Goal: Communication & Community: Answer question/provide support

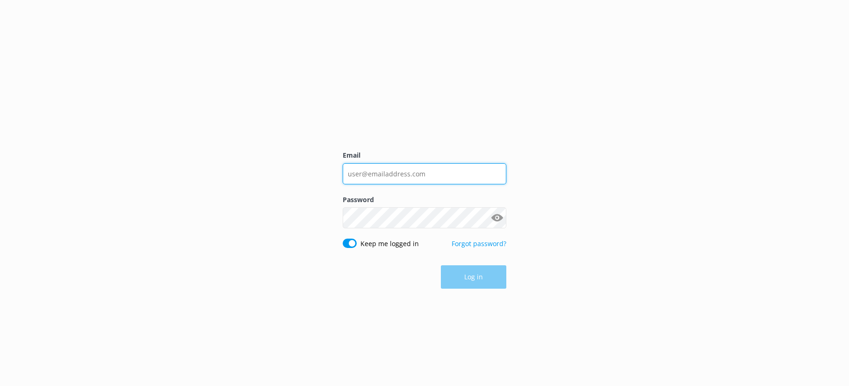
type input "[EMAIL_ADDRESS][DOMAIN_NAME]"
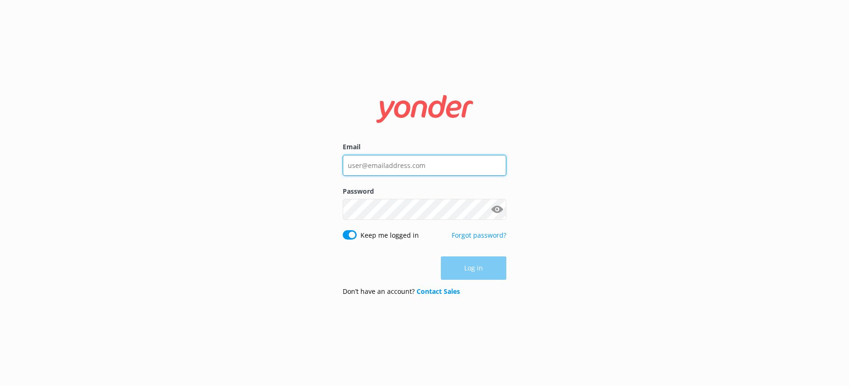
type input "[EMAIL_ADDRESS][DOMAIN_NAME]"
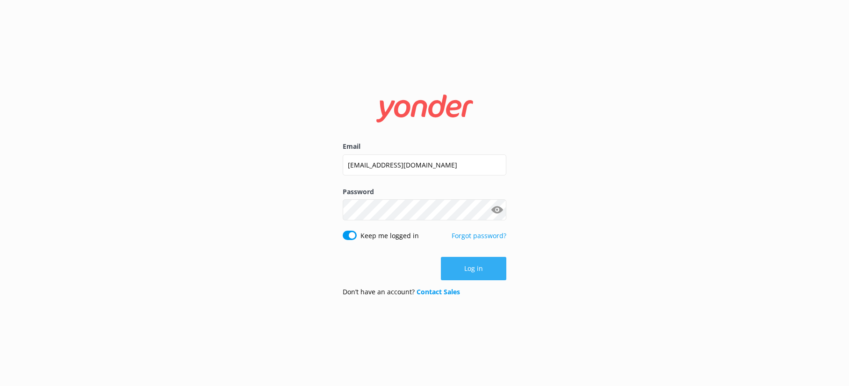
click at [465, 263] on button "Log in" at bounding box center [473, 268] width 65 height 23
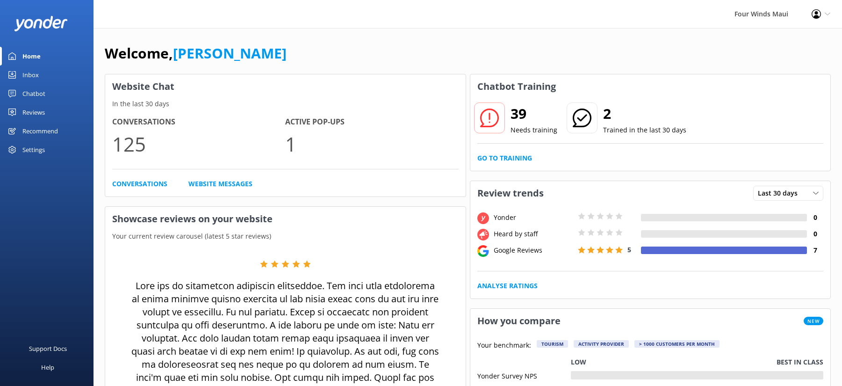
click at [39, 73] on link "Inbox" at bounding box center [47, 74] width 94 height 19
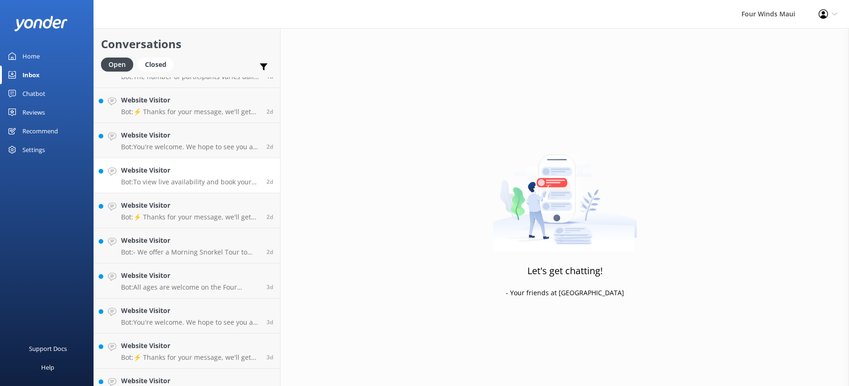
scroll to position [217, 0]
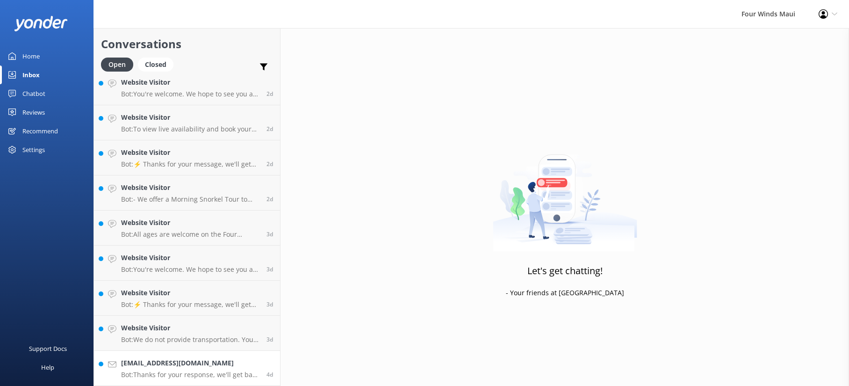
click at [225, 370] on p "Bot: Thanks for your response, we'll get back to you as soon as we can during o…" at bounding box center [190, 374] width 138 height 8
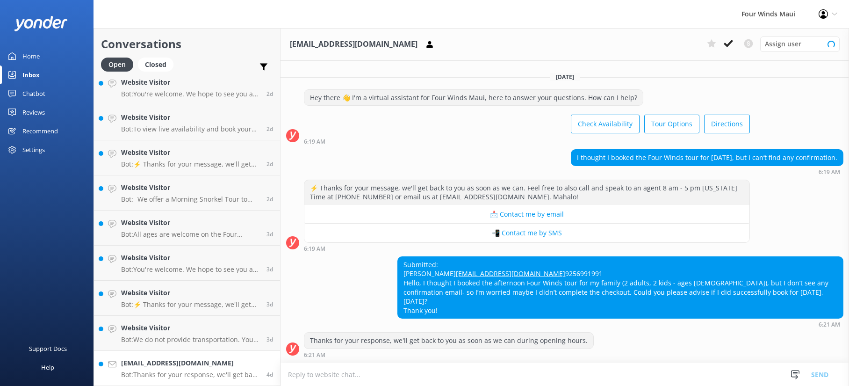
scroll to position [5, 0]
click at [723, 41] on button at bounding box center [728, 43] width 17 height 14
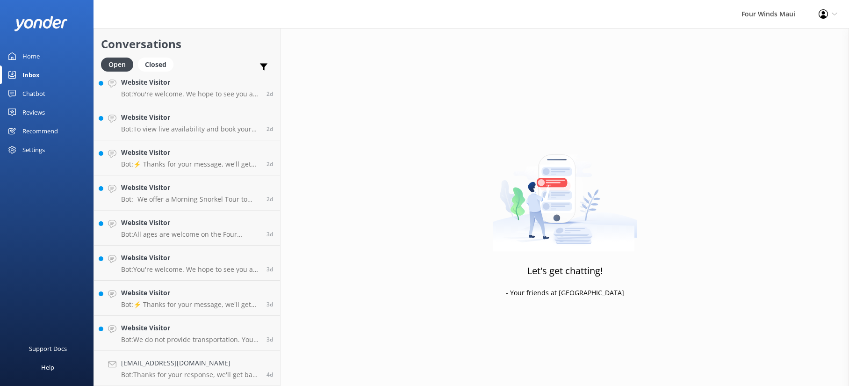
scroll to position [182, 0]
click at [159, 364] on h4 "Website Visitor" at bounding box center [190, 363] width 138 height 10
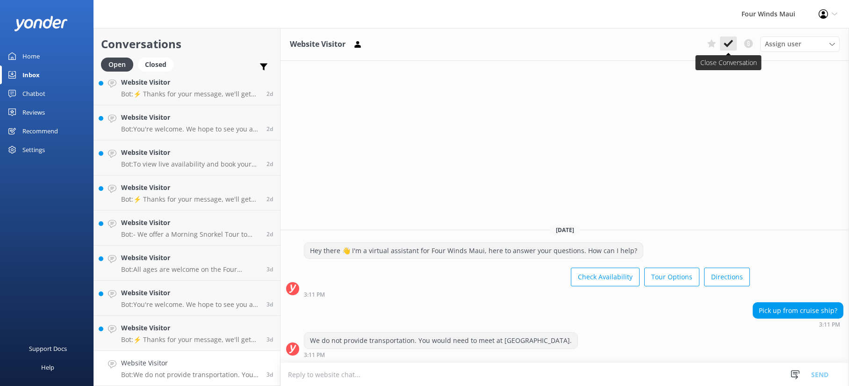
click at [729, 45] on use at bounding box center [728, 43] width 9 height 7
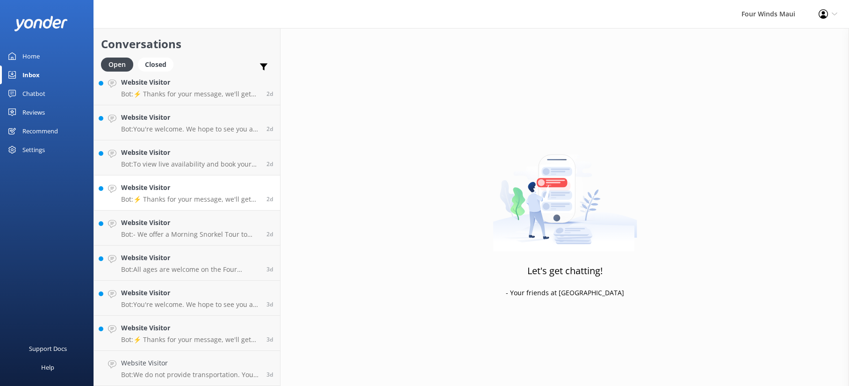
scroll to position [147, 0]
click at [179, 357] on link "Website Visitor Bot: ⚡ Thanks for your message, we'll get back to you as soon a…" at bounding box center [187, 368] width 186 height 35
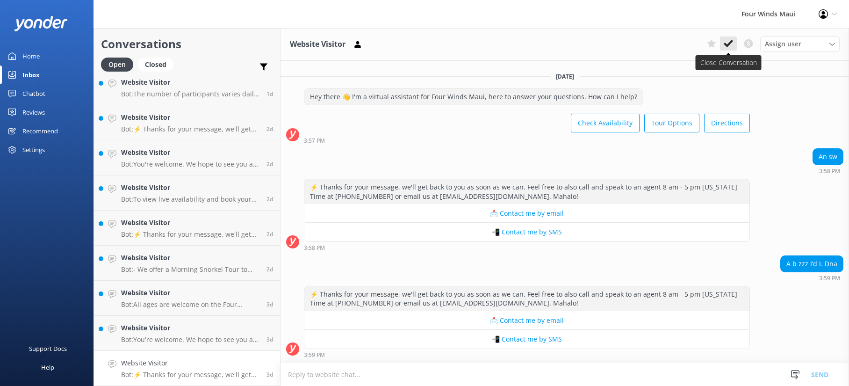
click at [723, 46] on button at bounding box center [728, 43] width 17 height 14
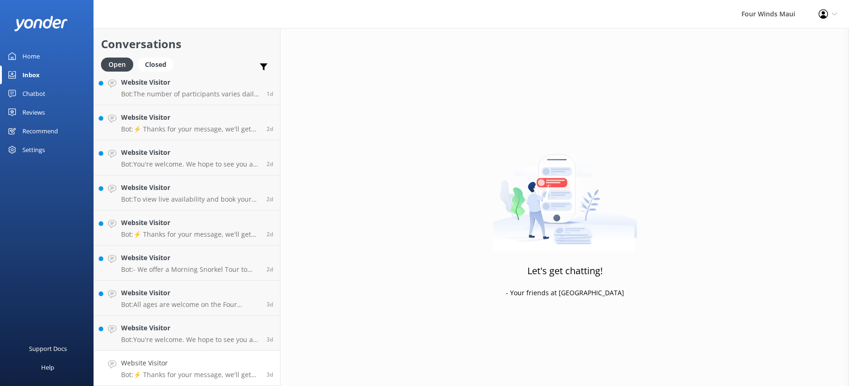
scroll to position [112, 0]
drag, startPoint x: 185, startPoint y: 365, endPoint x: 198, endPoint y: 360, distance: 14.7
click at [185, 365] on h4 "Website Visitor" at bounding box center [190, 363] width 138 height 10
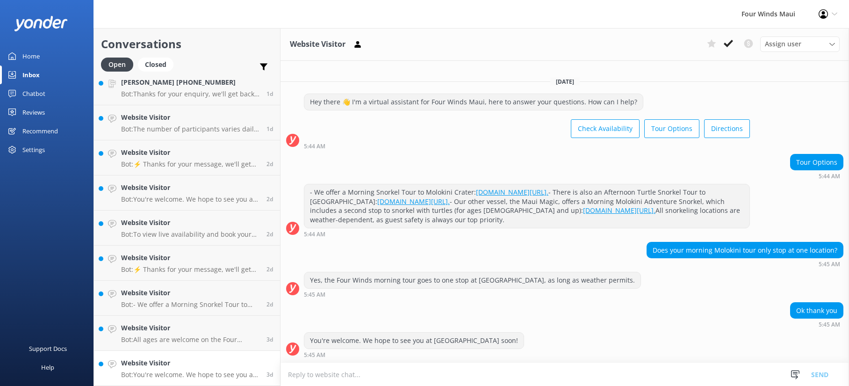
scroll to position [10, 0]
click at [727, 44] on icon at bounding box center [728, 43] width 9 height 9
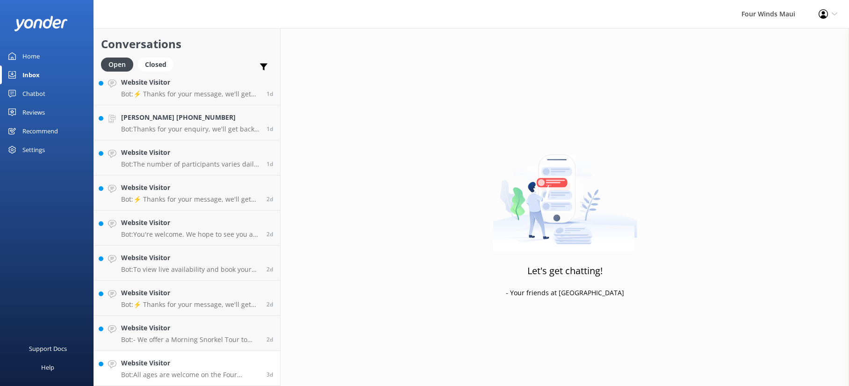
scroll to position [77, 0]
click at [194, 368] on h4 "Website Visitor" at bounding box center [190, 363] width 138 height 10
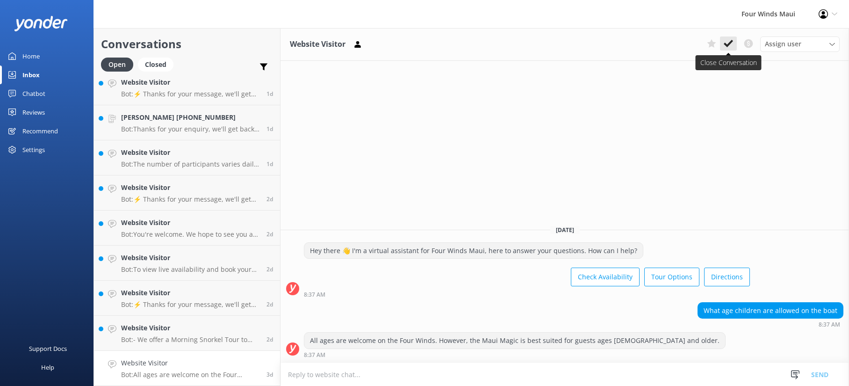
click at [726, 46] on icon at bounding box center [728, 43] width 9 height 9
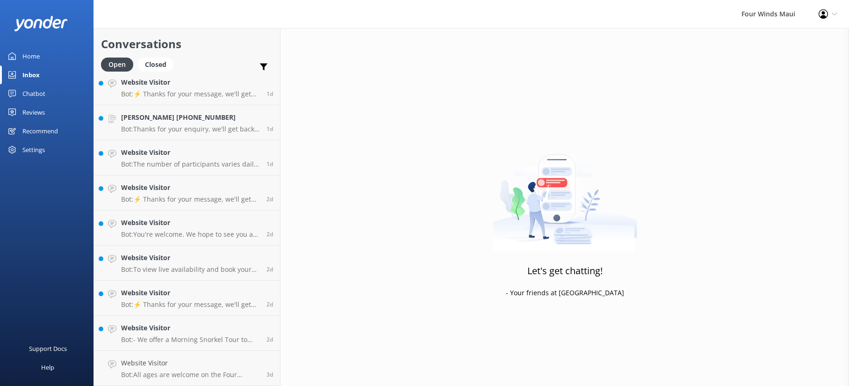
scroll to position [42, 0]
click at [160, 383] on link "Website Visitor Bot: - We offer a Morning Snorkel Tour to Molokini Crater: [DOM…" at bounding box center [187, 368] width 186 height 35
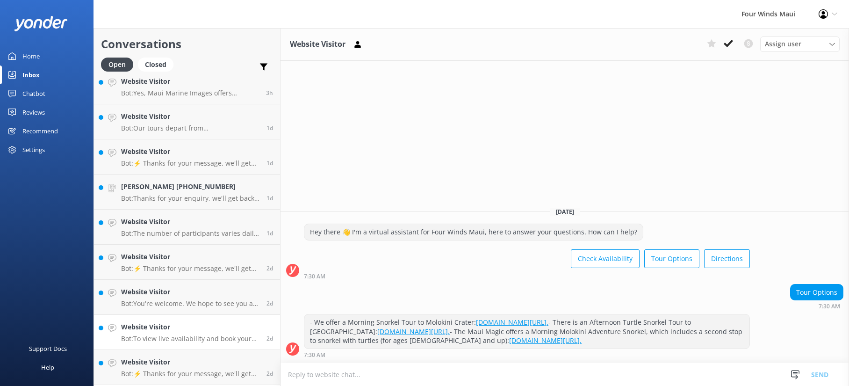
scroll to position [112, 0]
click at [195, 369] on div "Website Visitor Bot: - We offer a Morning Snorkel Tour to Molokini Crater: [DOM…" at bounding box center [190, 368] width 138 height 21
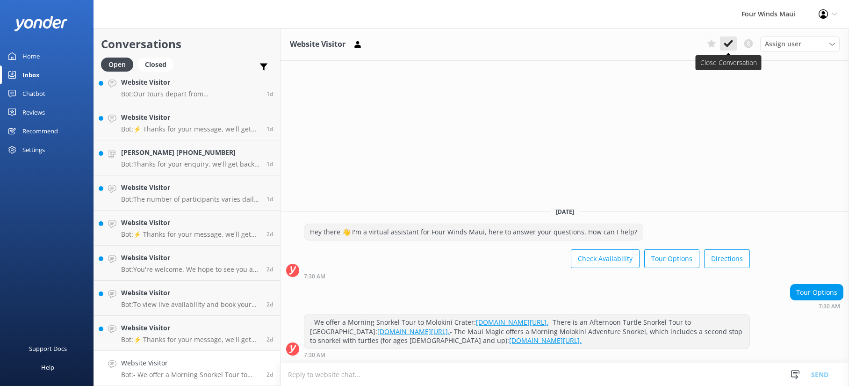
click at [728, 40] on icon at bounding box center [728, 43] width 9 height 9
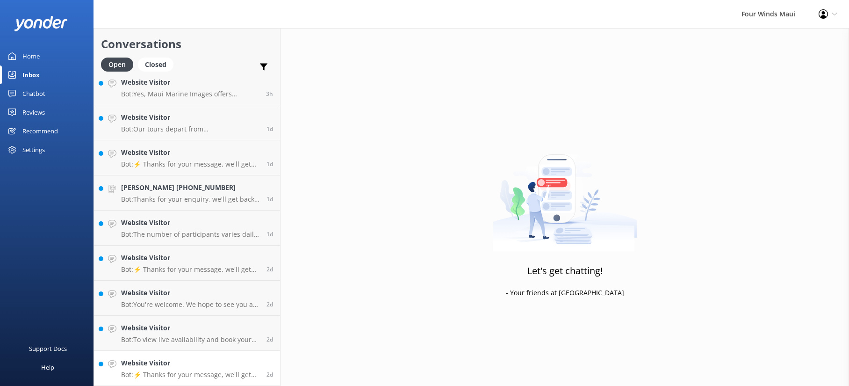
scroll to position [77, 0]
click at [190, 336] on p "Bot: To view live availability and book your tour, please visit [URL][DOMAIN_NA…" at bounding box center [190, 339] width 138 height 8
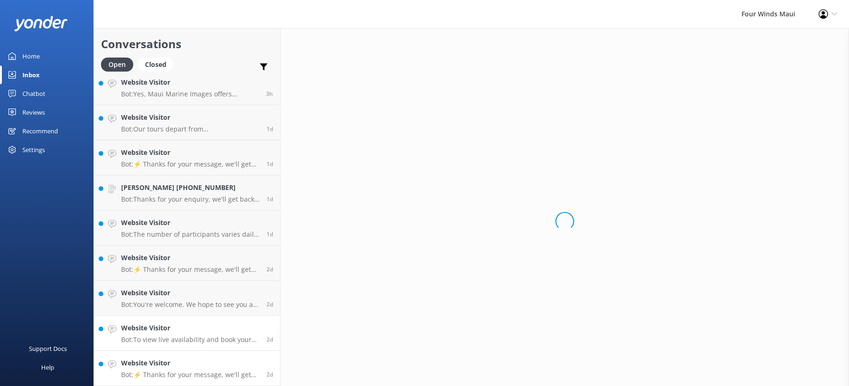
click at [187, 371] on p "Bot: ⚡ Thanks for your message, we'll get back to you as soon as we can. Feel f…" at bounding box center [190, 374] width 138 height 8
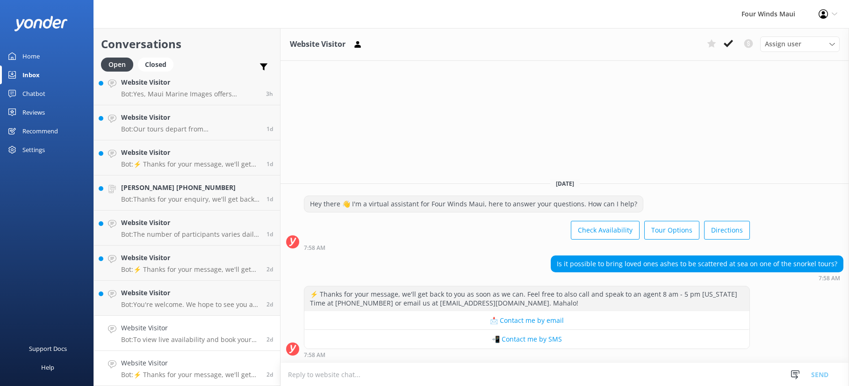
click at [203, 334] on div "Website Visitor Bot: To view live availability and book your tour, please visit…" at bounding box center [190, 333] width 138 height 21
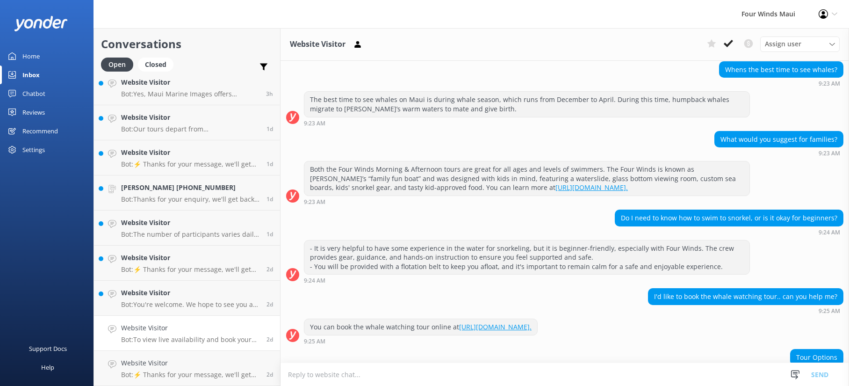
scroll to position [2514, 0]
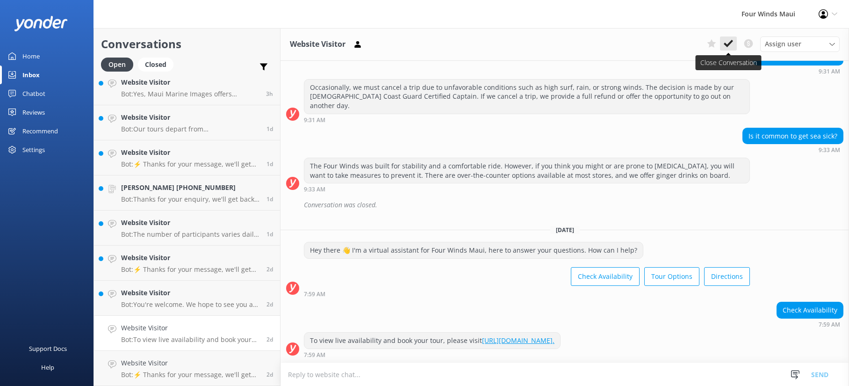
click at [732, 44] on icon at bounding box center [728, 43] width 9 height 9
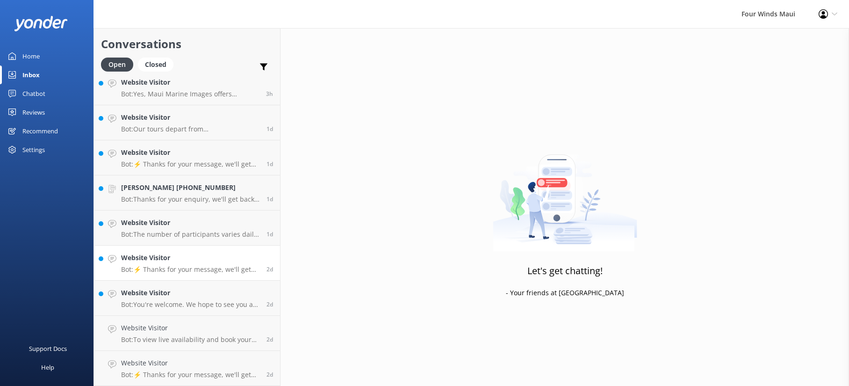
scroll to position [42, 0]
click at [169, 303] on p "Bot: ⚡ Thanks for your message, we'll get back to you as soon as we can. Feel f…" at bounding box center [190, 304] width 138 height 8
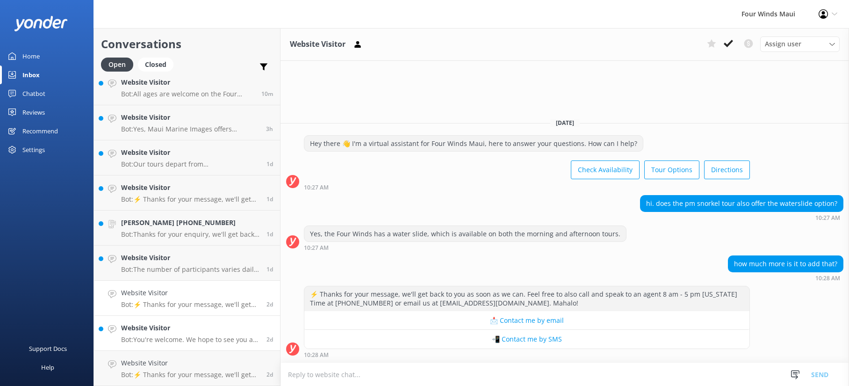
click at [154, 340] on p "Bot: You're welcome. We hope to see you at [GEOGRAPHIC_DATA] soon!" at bounding box center [190, 339] width 138 height 8
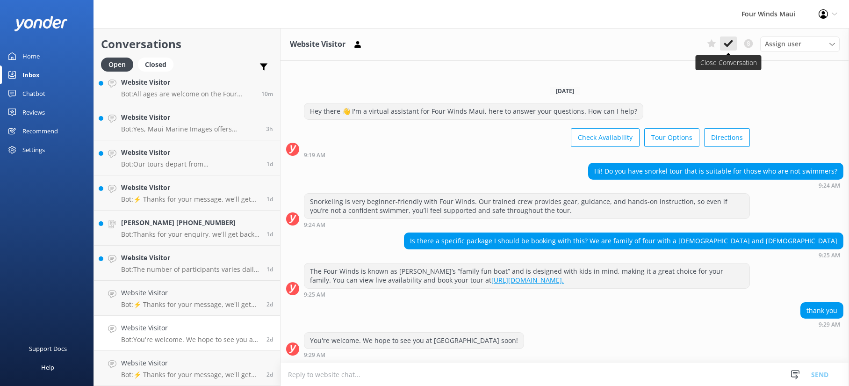
click at [731, 43] on use at bounding box center [728, 43] width 9 height 7
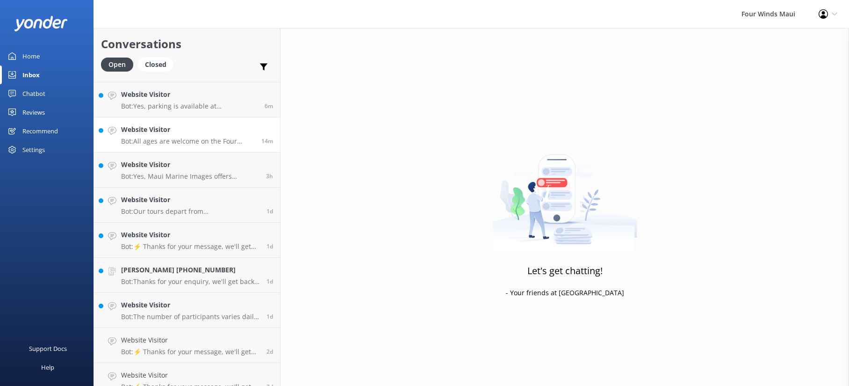
scroll to position [42, 0]
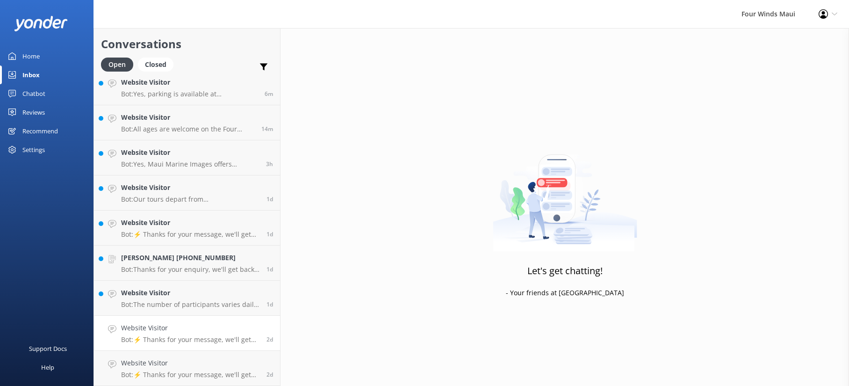
click at [228, 321] on link "Website Visitor Bot: ⚡ Thanks for your message, we'll get back to you as soon a…" at bounding box center [187, 333] width 186 height 35
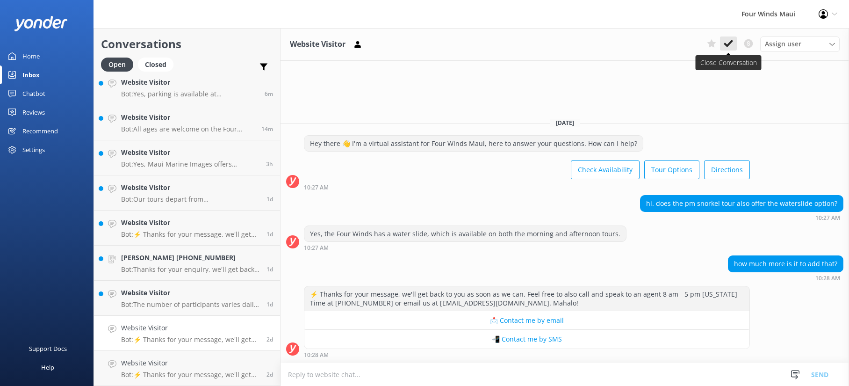
click at [735, 40] on button at bounding box center [728, 43] width 17 height 14
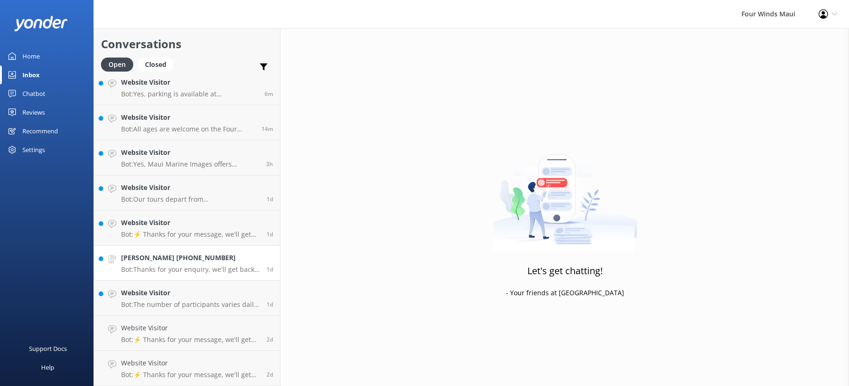
scroll to position [7, 0]
click at [210, 345] on link "Website Visitor Bot: The number of participants varies daily. While the Four Wi…" at bounding box center [187, 333] width 186 height 35
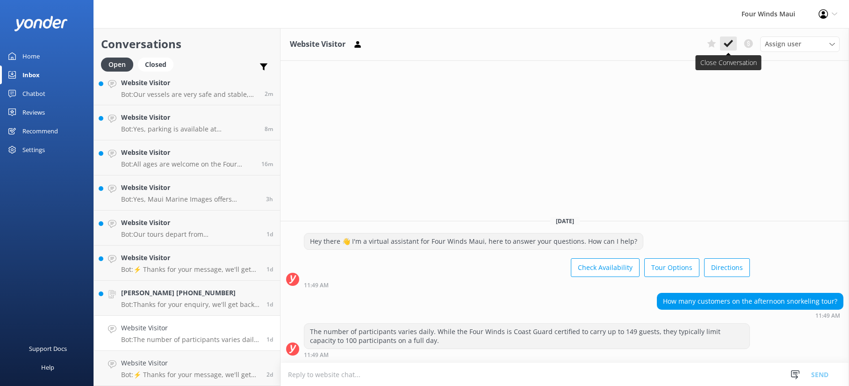
click at [728, 40] on icon at bounding box center [728, 43] width 9 height 9
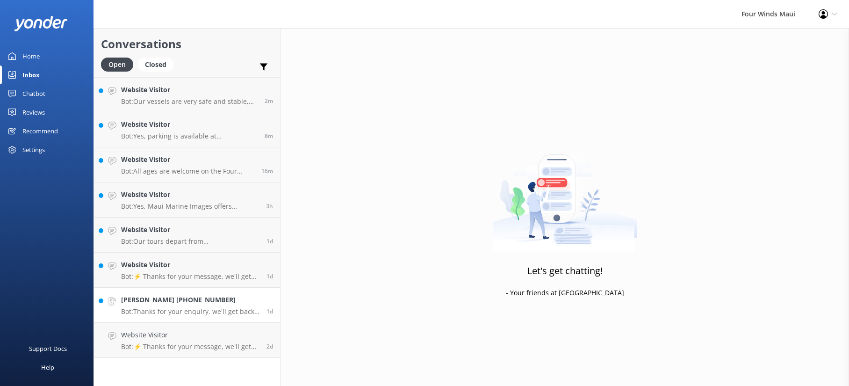
click at [186, 310] on p "Bot: Thanks for your enquiry, we'll get back to you as soon as we can during op…" at bounding box center [190, 311] width 138 height 8
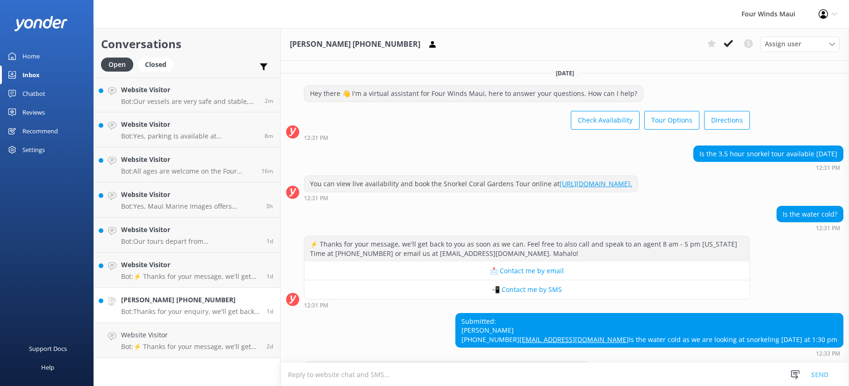
scroll to position [57, 0]
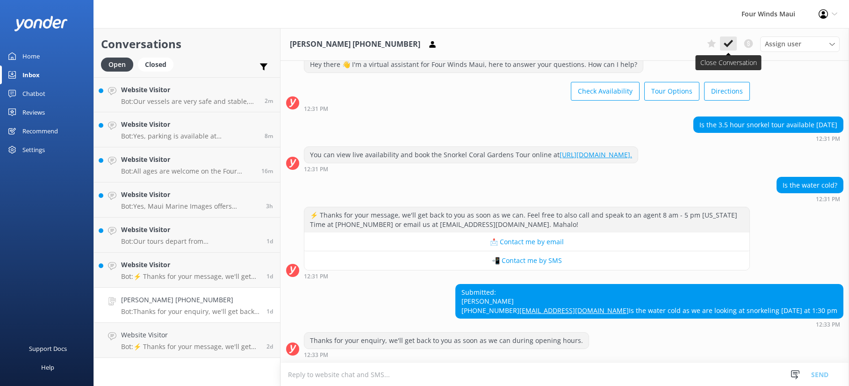
click at [731, 42] on use at bounding box center [728, 43] width 9 height 7
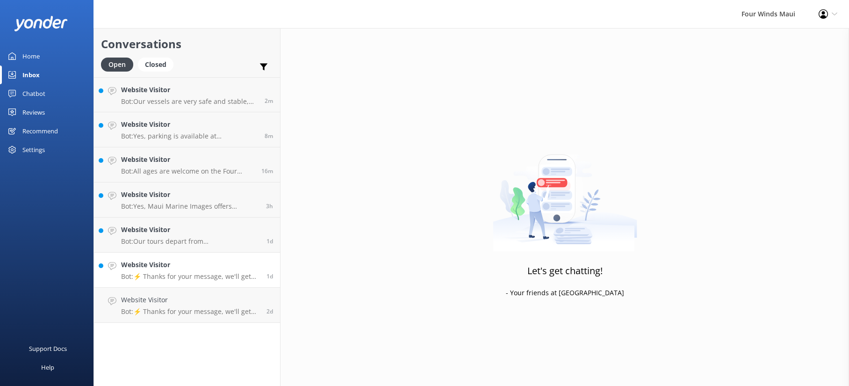
click at [169, 274] on p "Bot: ⚡ Thanks for your message, we'll get back to you as soon as we can. Feel f…" at bounding box center [190, 276] width 138 height 8
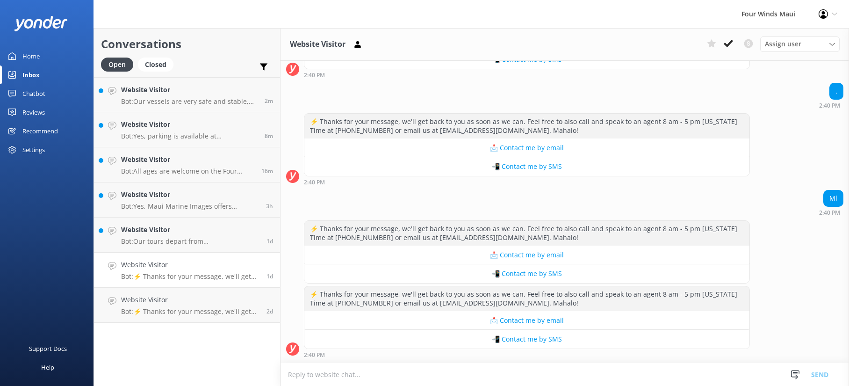
scroll to position [1420, 0]
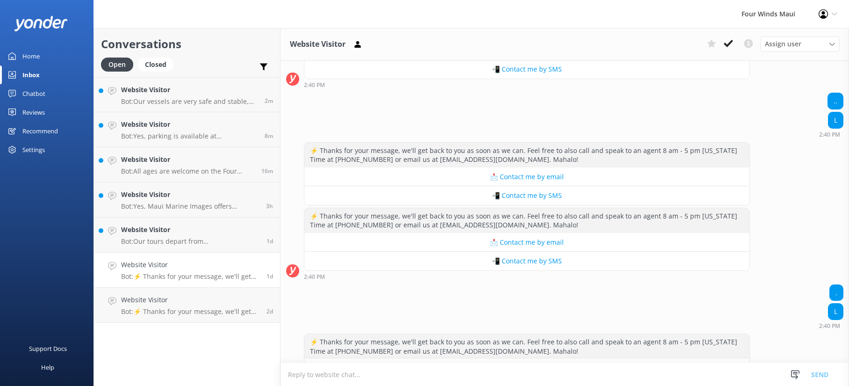
click at [727, 44] on icon at bounding box center [728, 43] width 9 height 9
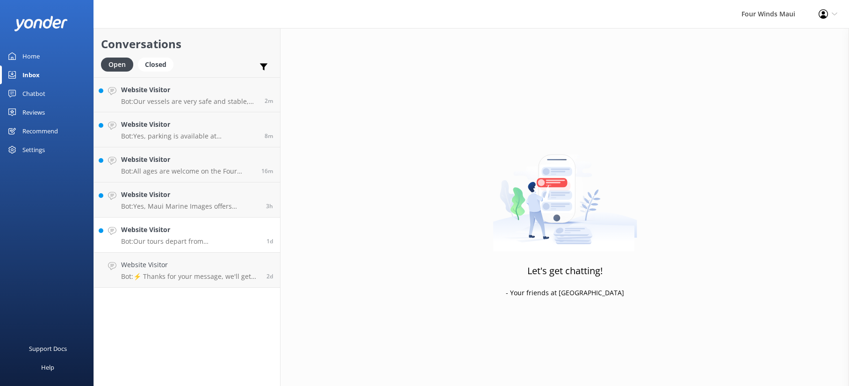
click at [170, 231] on h4 "Website Visitor" at bounding box center [190, 229] width 138 height 10
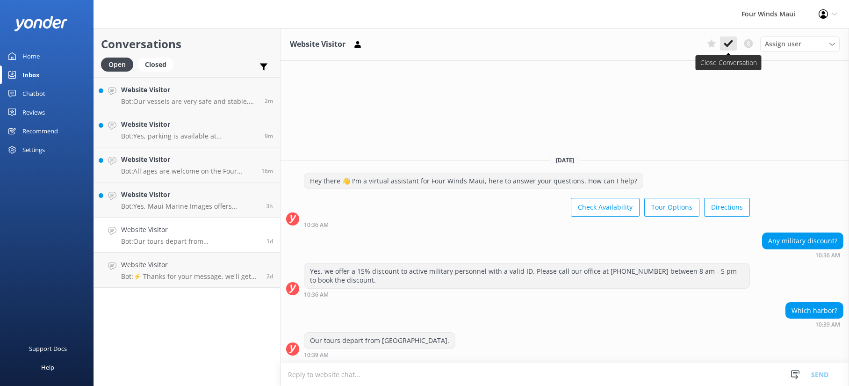
click at [734, 42] on button at bounding box center [728, 43] width 17 height 14
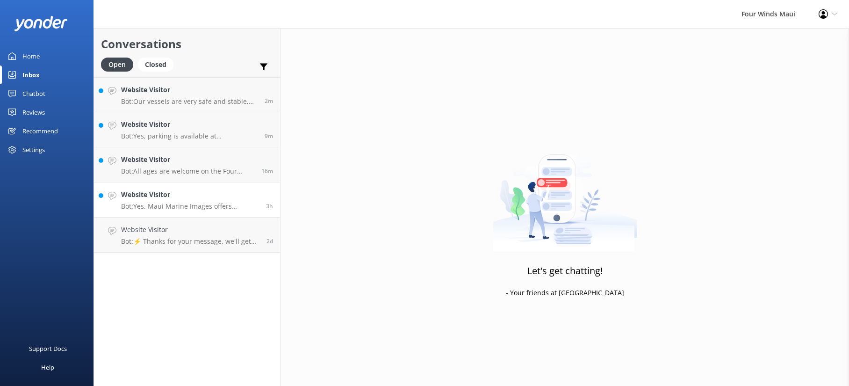
click at [175, 193] on h4 "Website Visitor" at bounding box center [190, 194] width 138 height 10
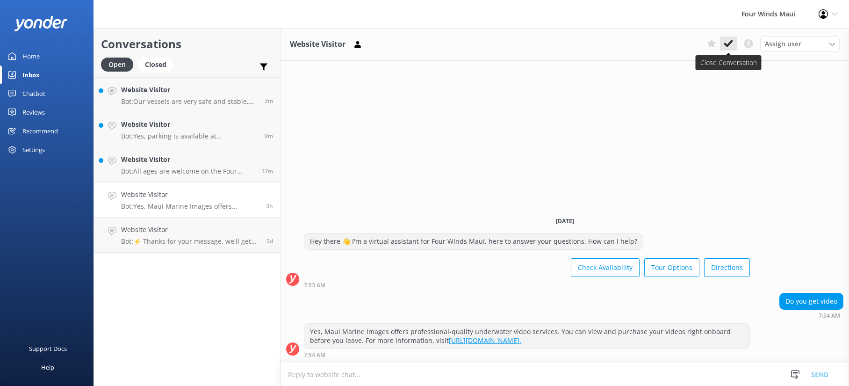
click at [732, 44] on icon at bounding box center [728, 43] width 9 height 9
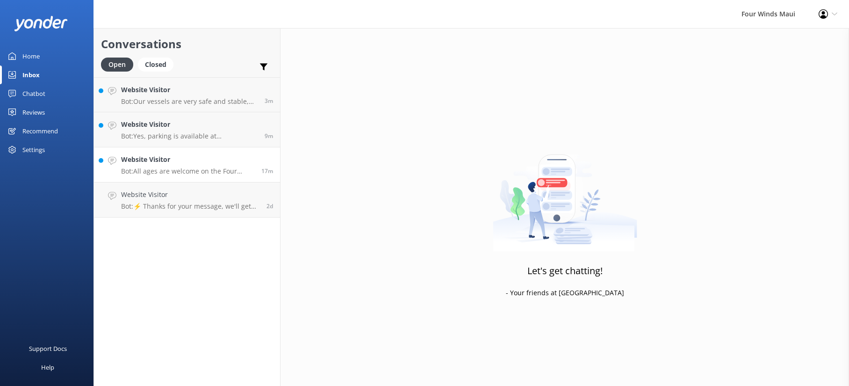
click at [181, 174] on p "Bot: All ages are welcome on the Four Winds, and it is known as [PERSON_NAME]’s…" at bounding box center [187, 171] width 133 height 8
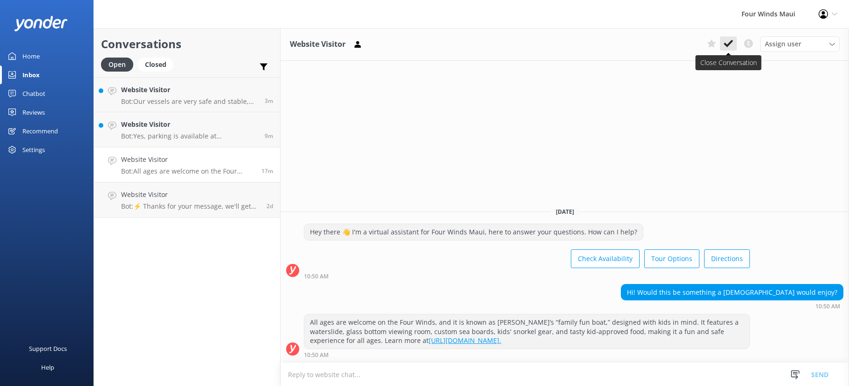
click at [727, 47] on icon at bounding box center [728, 43] width 9 height 9
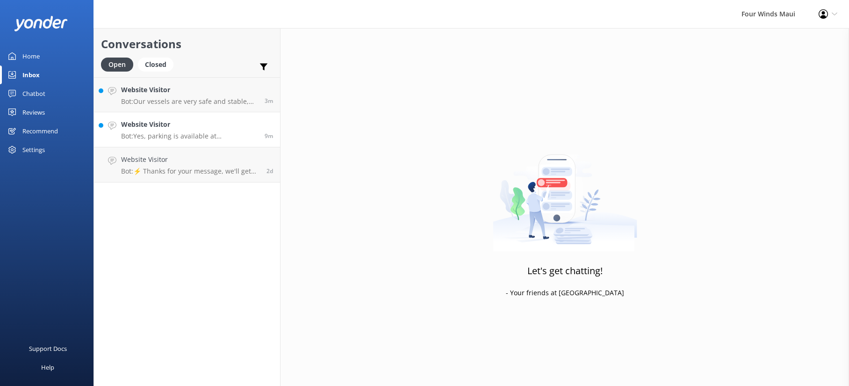
click at [121, 132] on p "Bot: Yes, parking is available at [GEOGRAPHIC_DATA]. It is metered parking, and…" at bounding box center [189, 136] width 137 height 8
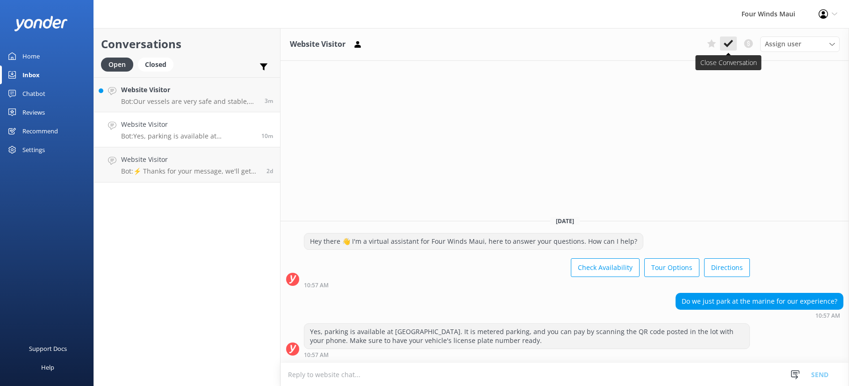
click at [732, 43] on icon at bounding box center [728, 43] width 9 height 9
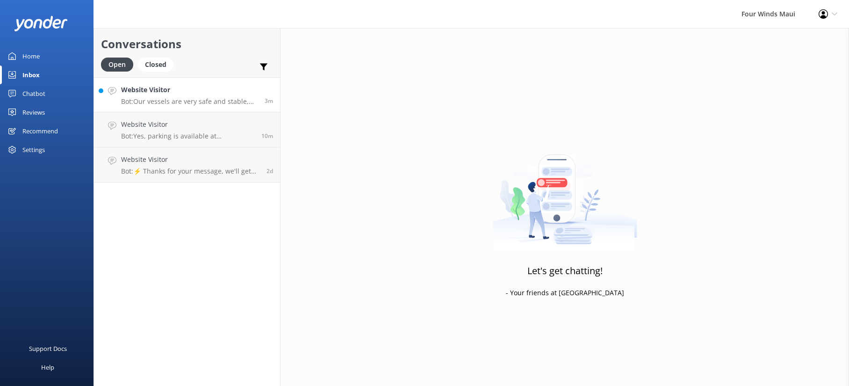
click at [171, 94] on h4 "Website Visitor" at bounding box center [189, 90] width 137 height 10
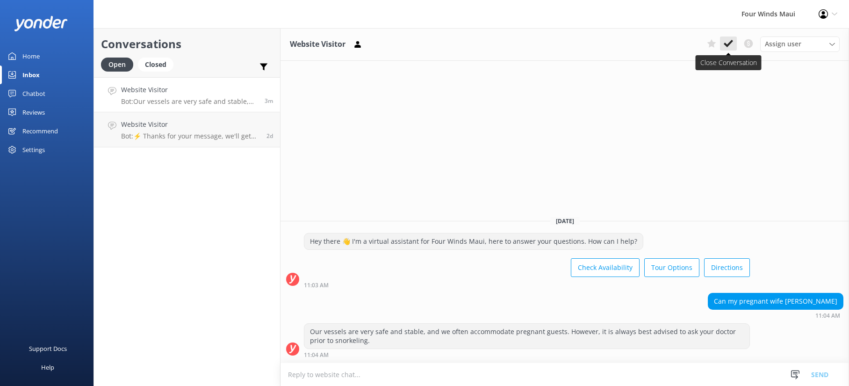
click at [727, 42] on icon at bounding box center [728, 43] width 9 height 9
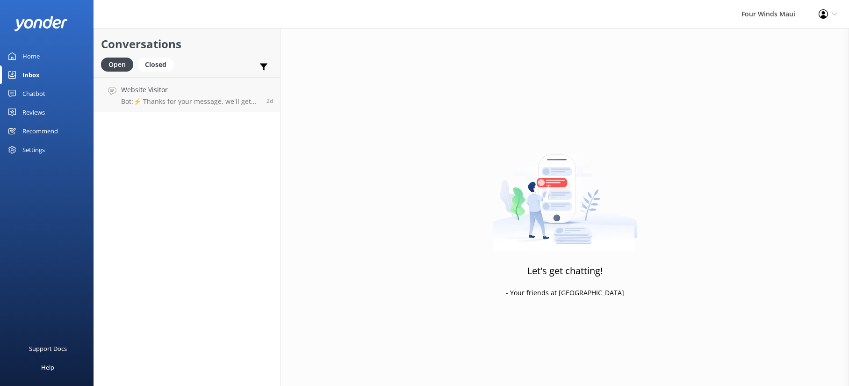
click at [139, 137] on div "Conversations Open Closed Important Converted Assigned to me Unassigned SMS Web…" at bounding box center [187, 207] width 187 height 358
click at [156, 91] on h4 "Website Visitor" at bounding box center [190, 90] width 138 height 10
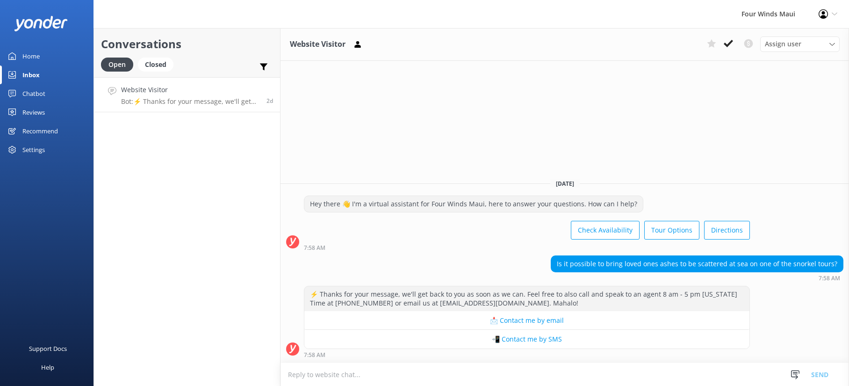
click at [36, 55] on div "Home" at bounding box center [30, 56] width 17 height 19
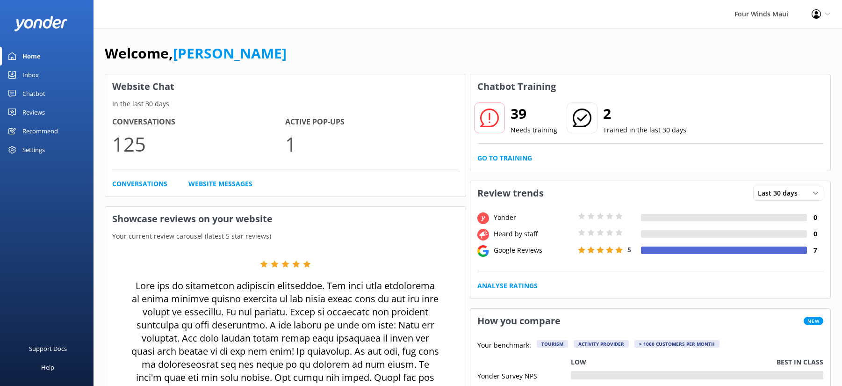
click at [26, 93] on div "Chatbot" at bounding box center [33, 93] width 23 height 19
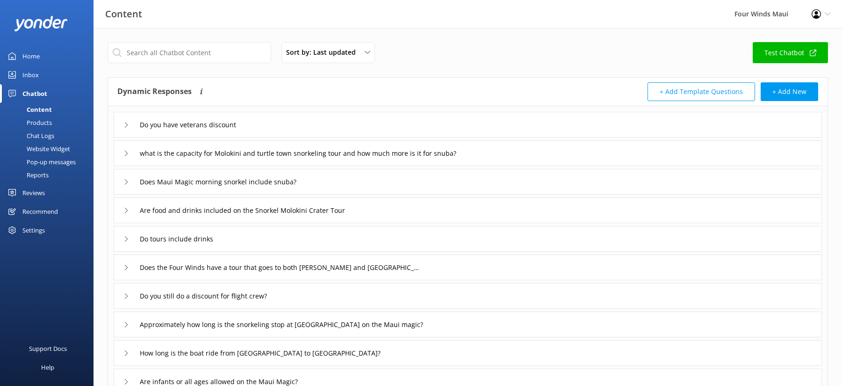
click at [40, 137] on div "Chat Logs" at bounding box center [30, 135] width 49 height 13
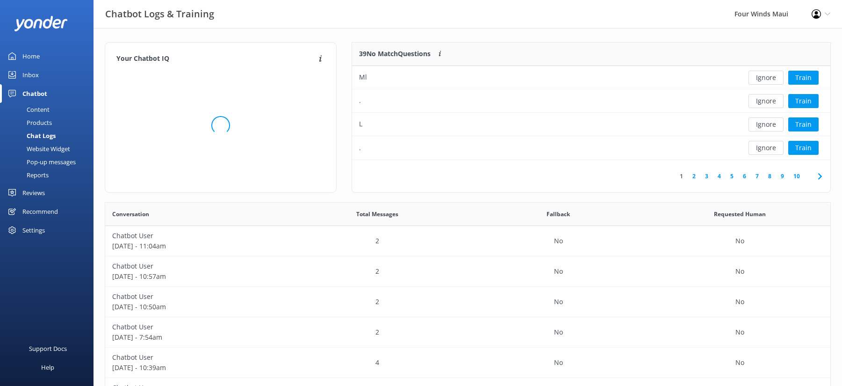
scroll to position [110, 471]
click at [422, 158] on div "." at bounding box center [542, 147] width 381 height 23
click at [761, 152] on button "Ignore" at bounding box center [766, 148] width 35 height 14
click at [765, 145] on button "Ignore" at bounding box center [766, 148] width 35 height 14
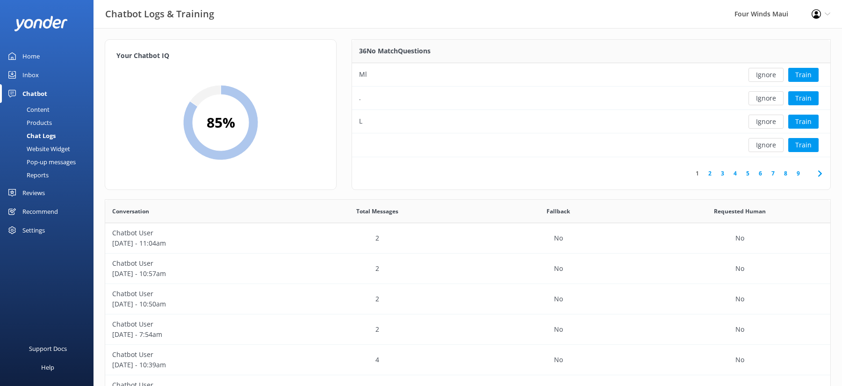
scroll to position [0, 0]
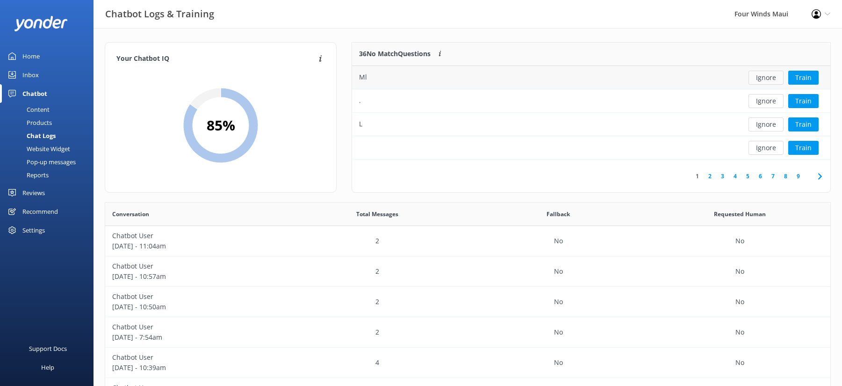
click at [765, 84] on button "Ignore" at bounding box center [766, 78] width 35 height 14
click at [767, 79] on button "Ignore" at bounding box center [766, 78] width 35 height 14
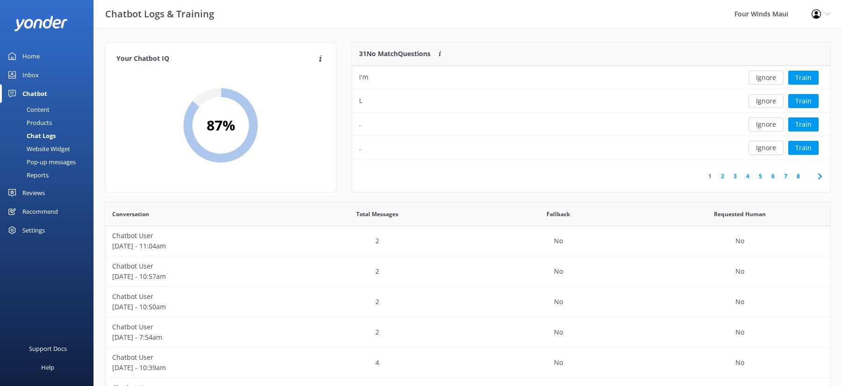
click at [767, 79] on button "Ignore" at bounding box center [766, 78] width 35 height 14
click at [772, 76] on button "Ignore" at bounding box center [766, 78] width 35 height 14
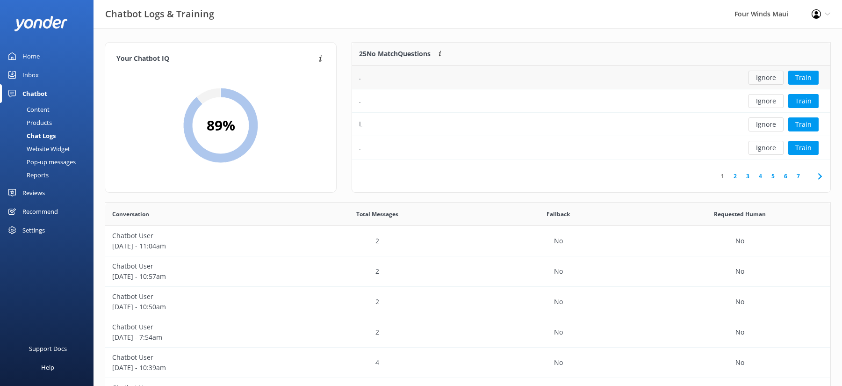
click at [776, 79] on button "Ignore" at bounding box center [766, 78] width 35 height 14
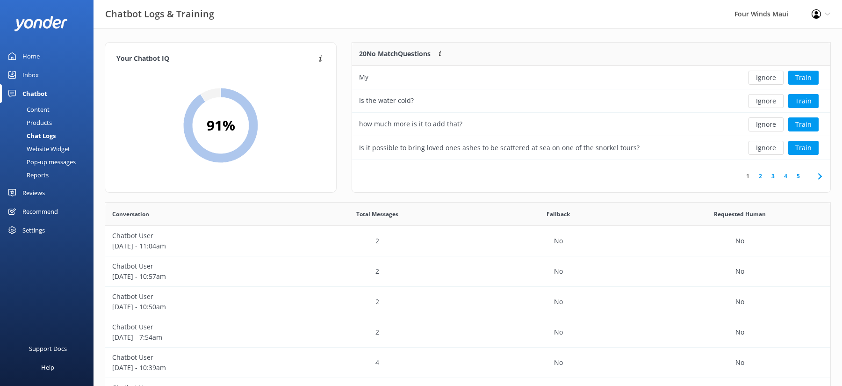
click at [776, 79] on button "Ignore" at bounding box center [766, 78] width 35 height 14
click at [749, 152] on div "Ignore Train" at bounding box center [781, 148] width 83 height 14
click at [757, 152] on button "Ignore" at bounding box center [766, 148] width 35 height 14
click at [763, 150] on button "Ignore" at bounding box center [766, 148] width 35 height 14
click at [778, 100] on button "Ignore" at bounding box center [766, 101] width 35 height 14
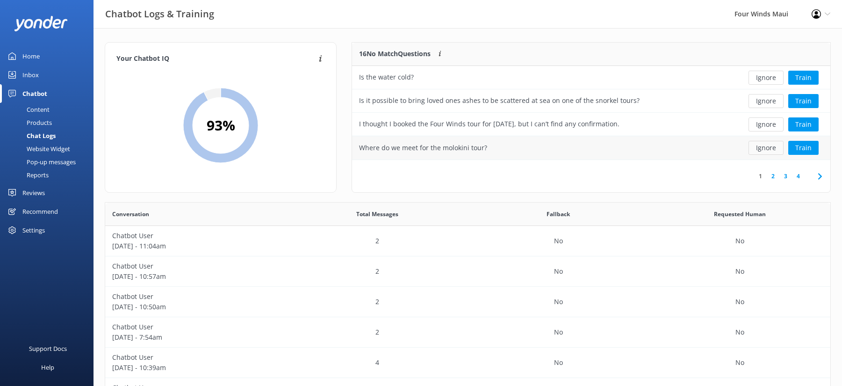
click at [778, 144] on button "Ignore" at bounding box center [766, 148] width 35 height 14
click at [762, 148] on button "Ignore" at bounding box center [766, 148] width 35 height 14
click at [759, 145] on button "Ignore" at bounding box center [766, 148] width 35 height 14
click at [754, 151] on button "Ignore" at bounding box center [766, 148] width 35 height 14
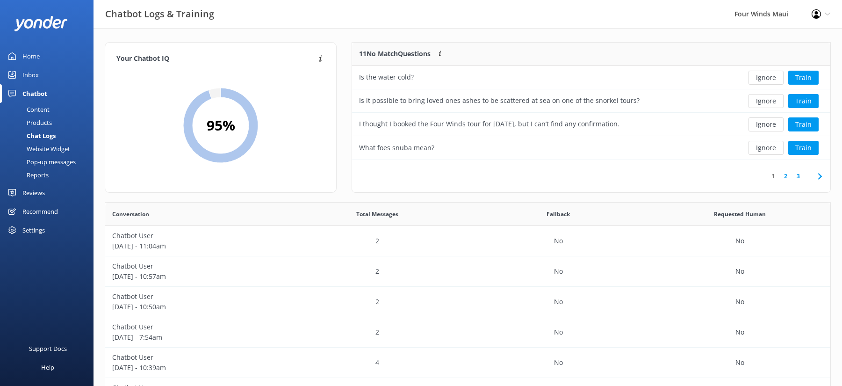
click at [754, 151] on button "Ignore" at bounding box center [766, 148] width 35 height 14
click at [756, 124] on button "Ignore" at bounding box center [766, 124] width 35 height 14
click at [813, 104] on button "Train" at bounding box center [803, 101] width 30 height 14
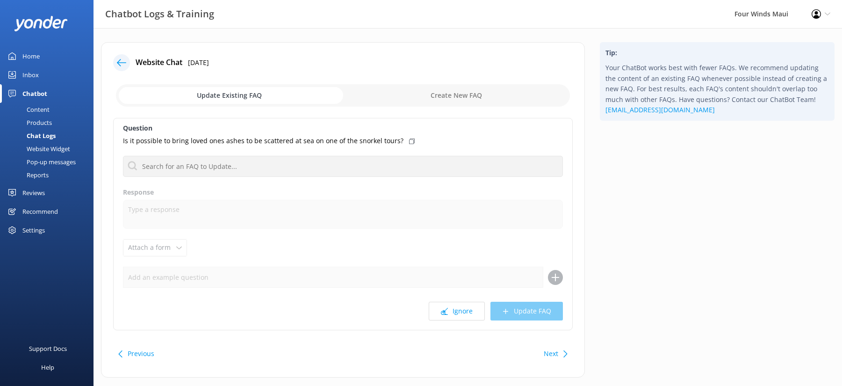
click at [498, 100] on input "checkbox" at bounding box center [343, 95] width 454 height 22
checkbox input "true"
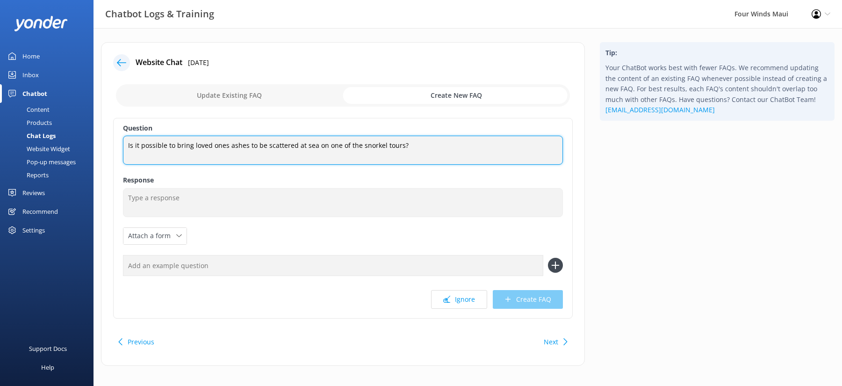
drag, startPoint x: 413, startPoint y: 147, endPoint x: 127, endPoint y: 137, distance: 286.4
click at [84, 125] on div "Chatbot Logs & Training Four Winds Maui Profile Settings Logout Home Inbox Chat…" at bounding box center [421, 211] width 842 height 366
click at [492, 145] on textarea "Is it possible to bring loved ones ashes to be scattered at sea on one of the s…" at bounding box center [343, 150] width 440 height 29
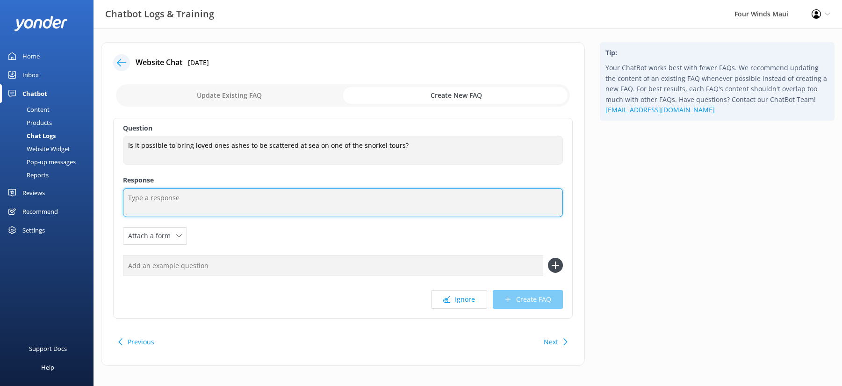
click at [223, 192] on textarea at bounding box center [343, 202] width 440 height 29
paste textarea "We’re unable to accommodate this on tours with other guests, but we do offer pr…"
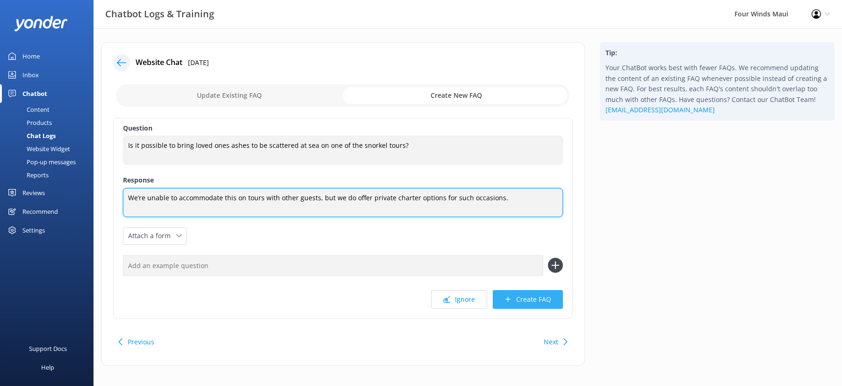
type textarea "We’re unable to accommodate this on tours with other guests, but we do offer pr…"
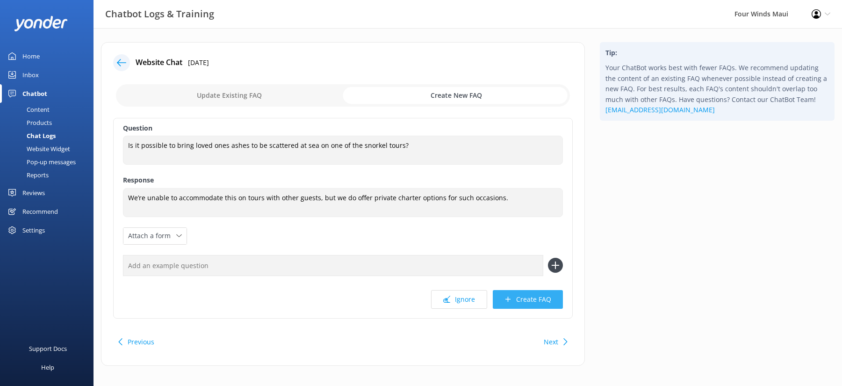
click at [509, 301] on icon at bounding box center [508, 299] width 7 height 7
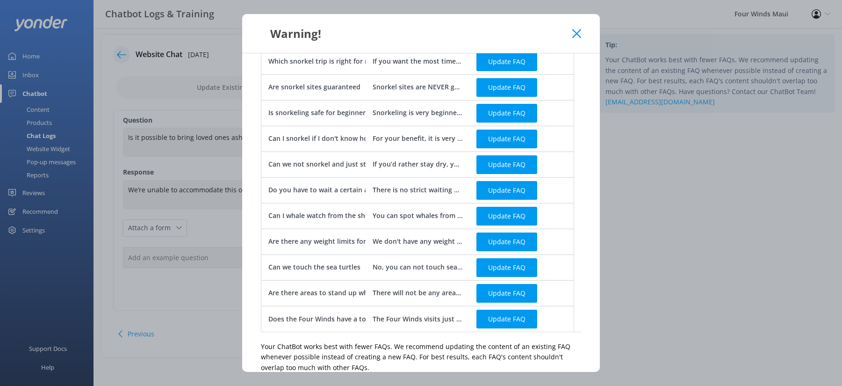
scroll to position [370, 0]
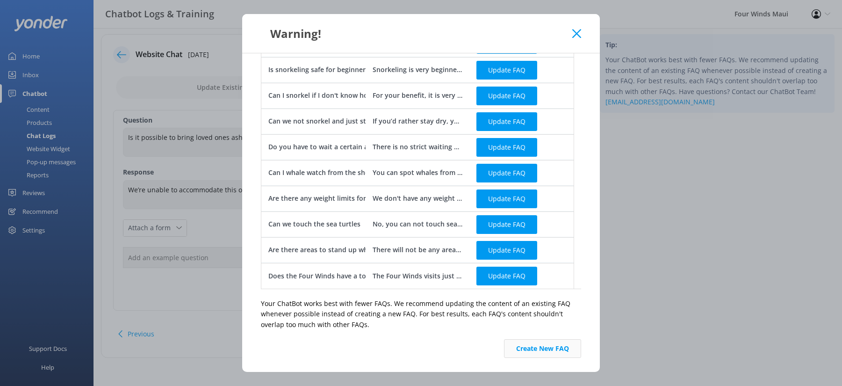
click at [561, 347] on button "Create New FAQ" at bounding box center [542, 348] width 77 height 19
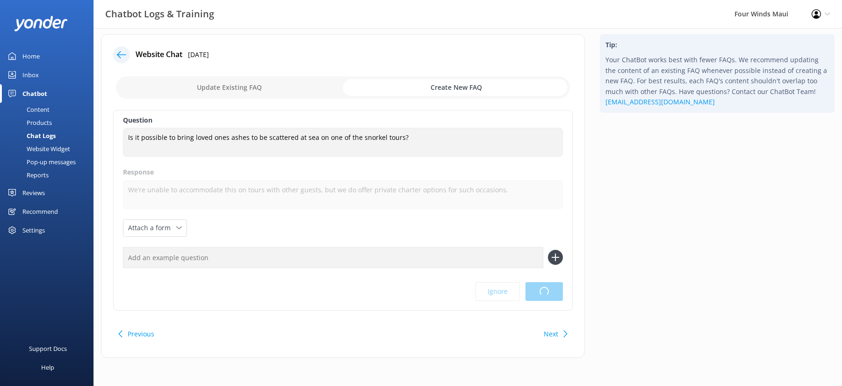
scroll to position [0, 0]
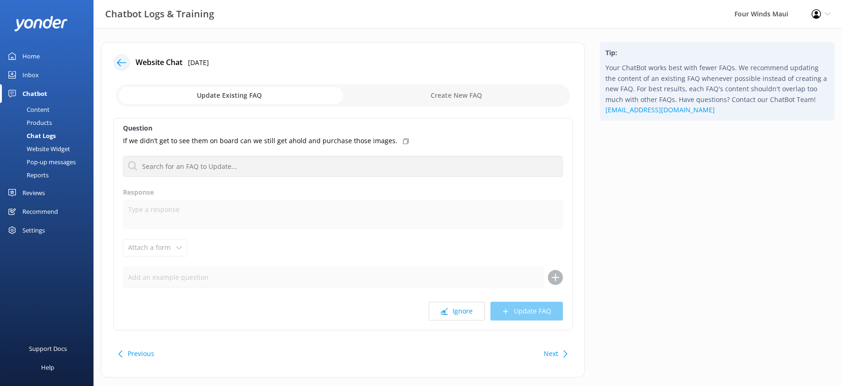
click at [115, 63] on div at bounding box center [121, 62] width 17 height 17
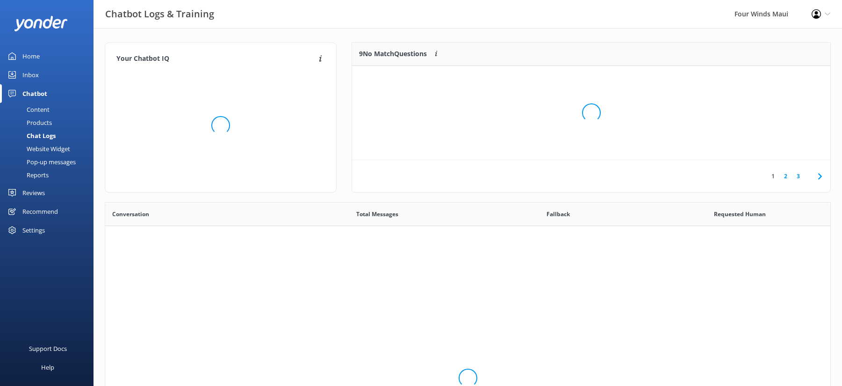
scroll to position [321, 718]
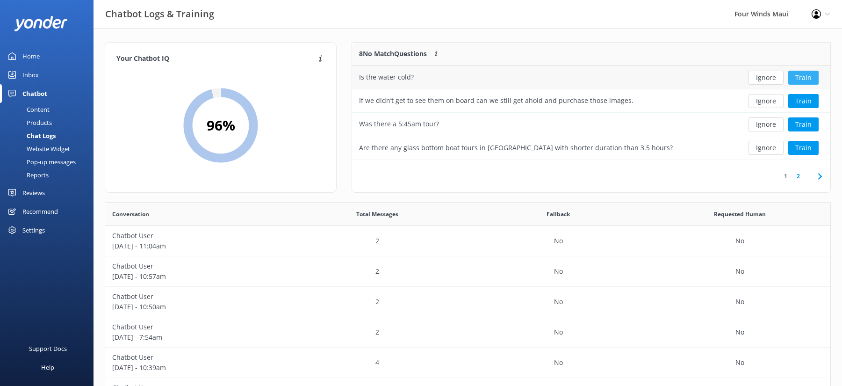
click at [813, 72] on button "Train" at bounding box center [803, 78] width 30 height 14
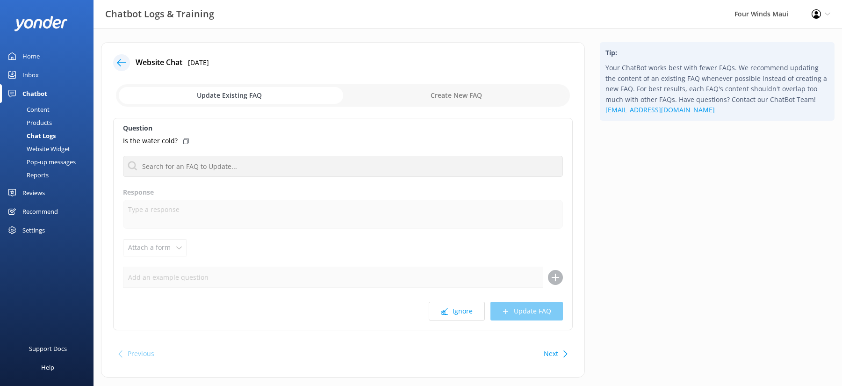
click at [476, 95] on input "checkbox" at bounding box center [343, 95] width 454 height 22
checkbox input "true"
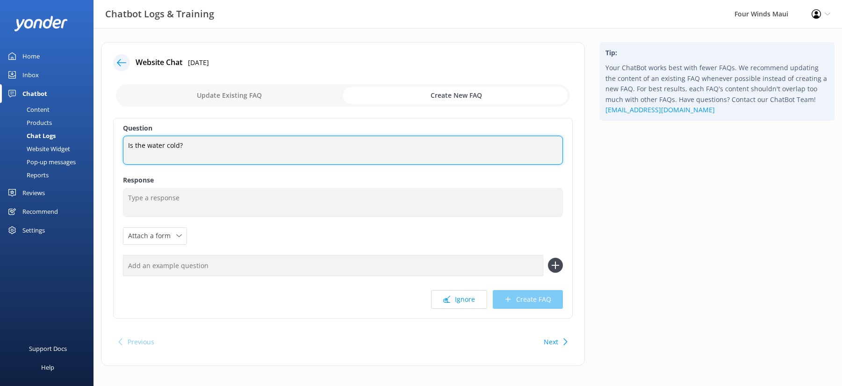
click at [341, 148] on textarea "Is the water cold?" at bounding box center [343, 150] width 440 height 29
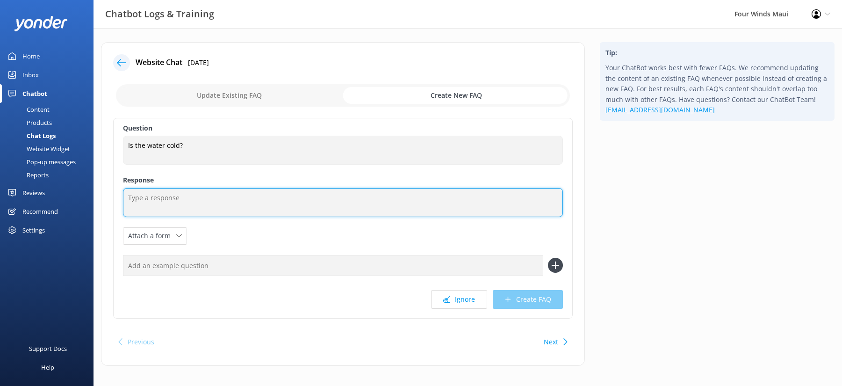
click at [171, 205] on textarea at bounding box center [343, 202] width 440 height 29
paste textarea "Average year-round temperature: about 77–80°F (25–27°C) — warm enough for comfo…"
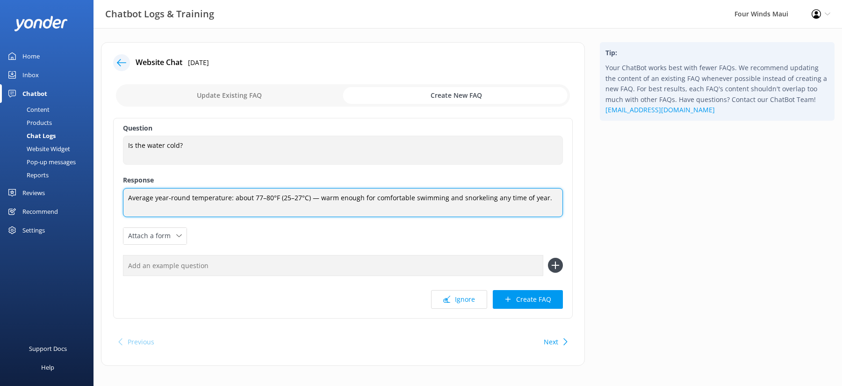
click at [130, 198] on textarea "Average year-round temperature: about 77–80°F (25–27°C) — warm enough for comfo…" at bounding box center [343, 202] width 440 height 29
click at [235, 197] on textarea "T average year-round temperature: about 77–80°F (25–27°C) — warm enough for com…" at bounding box center [343, 202] width 440 height 29
click at [311, 201] on textarea "T average year-round temperature for Maui is about 77–80°F (25–27°C) — warm eno…" at bounding box center [343, 202] width 440 height 29
drag, startPoint x: 344, startPoint y: 197, endPoint x: 289, endPoint y: 195, distance: 54.8
click at [289, 195] on textarea "T average year-round temperature for Maui is about 77–80°F (25–27°C) — warm eno…" at bounding box center [343, 202] width 440 height 29
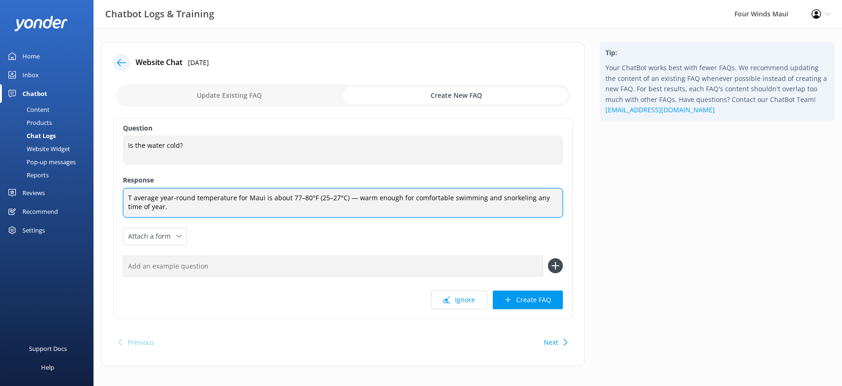
paste textarea "\(74-77\degree F\) (\(23-25\degree C\)"
drag, startPoint x: 312, startPoint y: 216, endPoint x: 309, endPoint y: 211, distance: 5.6
click at [312, 215] on textarea "T average year-round temperature for Maui is about \(74-77\degree F\) (\(23-25\…" at bounding box center [343, 202] width 440 height 29
click at [295, 198] on textarea "T average year-round temperature for Maui is about \(74-77\degree F\) (\(23-25\…" at bounding box center [343, 202] width 440 height 29
click at [309, 196] on textarea "T average year-round temperature for Maui is about 74-77\degree F (23-25\degree…" at bounding box center [343, 202] width 440 height 29
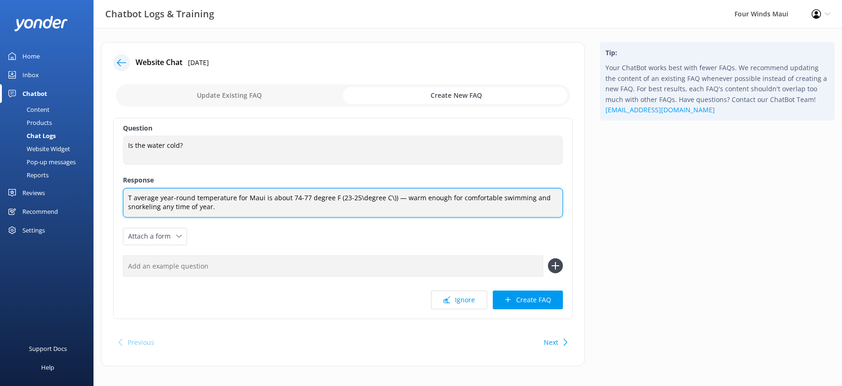
click at [354, 203] on textarea "T average year-round temperature for Maui is about 74-77 degree F (23-25\degree…" at bounding box center [343, 202] width 440 height 29
click at [389, 197] on textarea "T average year-round temperature for Maui is about 74-77 degree F (23-25\degree…" at bounding box center [343, 202] width 440 height 29
click at [371, 210] on textarea "T average year-round temperature for Maui is about 74-77 degree F (23-25\degree…" at bounding box center [343, 202] width 440 height 29
click at [336, 197] on textarea "T average year-round temperature for Maui is about 74–77-degree F (23-25\degree…" at bounding box center [343, 202] width 440 height 29
paste textarea "°F"
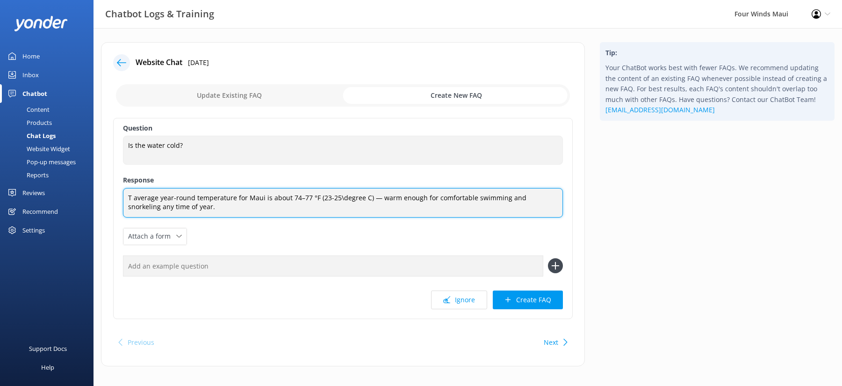
drag, startPoint x: 364, startPoint y: 198, endPoint x: 336, endPoint y: 195, distance: 28.7
click at [336, 195] on textarea "T average year-round temperature for Maui is about 74–77 °F (23-25\degree C) — …" at bounding box center [343, 202] width 440 height 29
paste textarea "°C"
click at [419, 208] on textarea "T average year-round temperature for [GEOGRAPHIC_DATA] is about 74–77 °F (23-25…" at bounding box center [343, 202] width 440 height 29
type textarea "T average year-round temperature for [GEOGRAPHIC_DATA] is about 74–77 °F (23-25…"
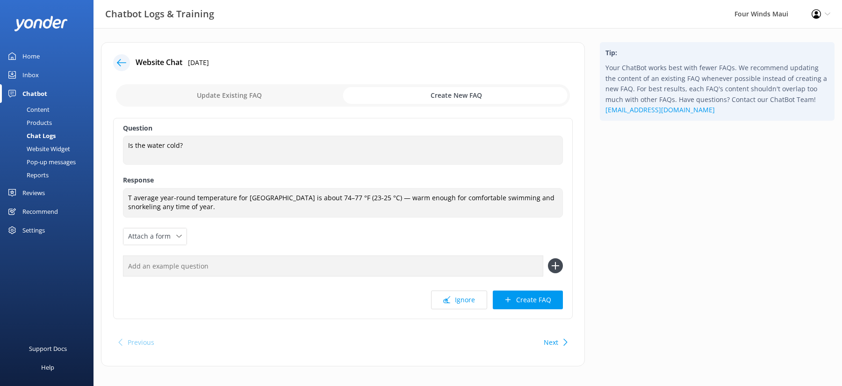
click at [516, 301] on button "Create FAQ" at bounding box center [528, 299] width 70 height 19
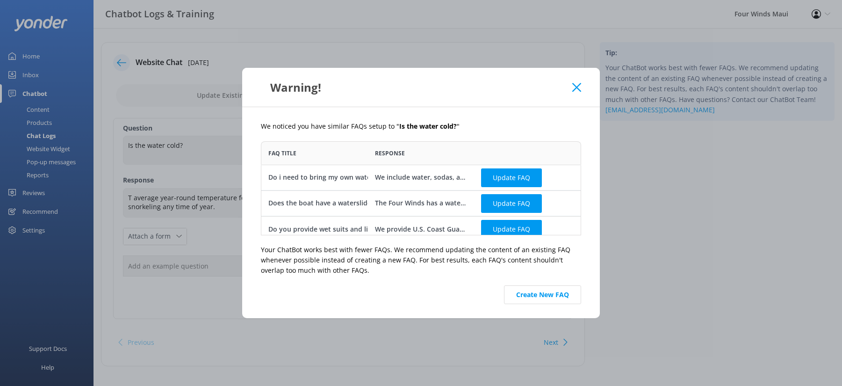
scroll to position [87, 313]
click at [556, 300] on button "Create New FAQ" at bounding box center [542, 294] width 77 height 19
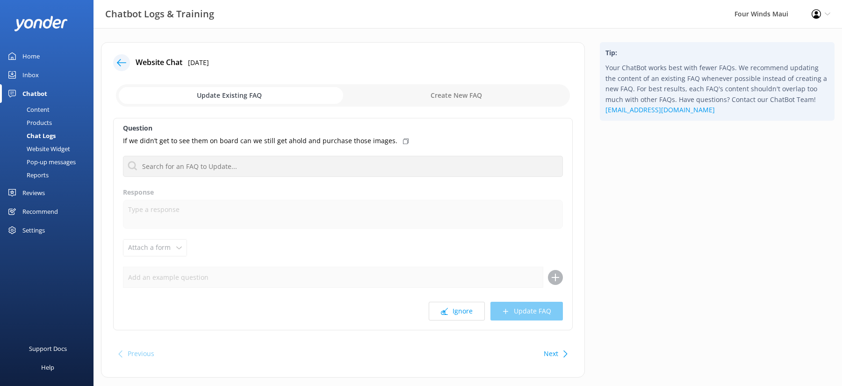
click at [124, 65] on icon at bounding box center [121, 62] width 9 height 9
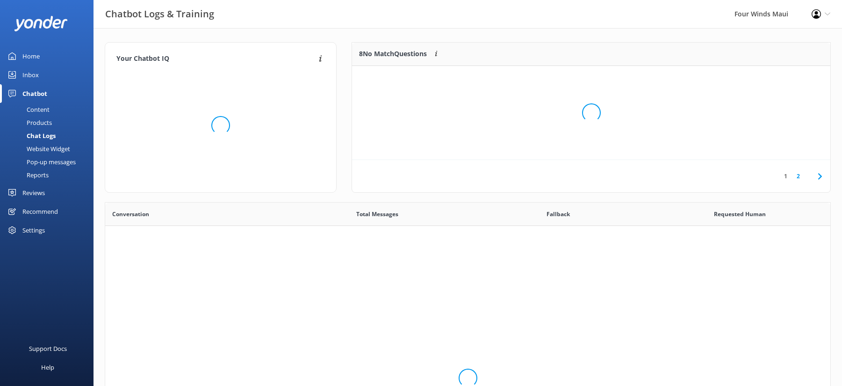
scroll to position [321, 718]
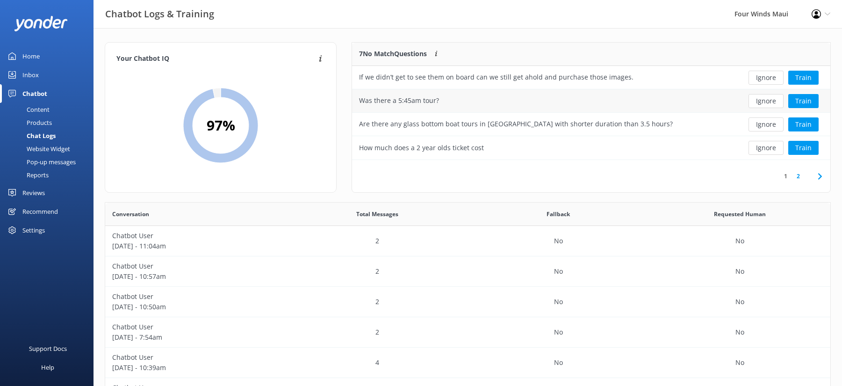
click at [771, 102] on button "Ignore" at bounding box center [766, 101] width 35 height 14
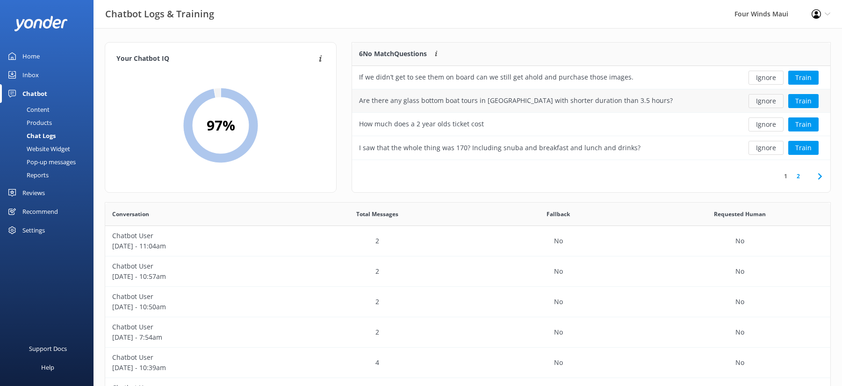
click at [770, 102] on button "Ignore" at bounding box center [766, 101] width 35 height 14
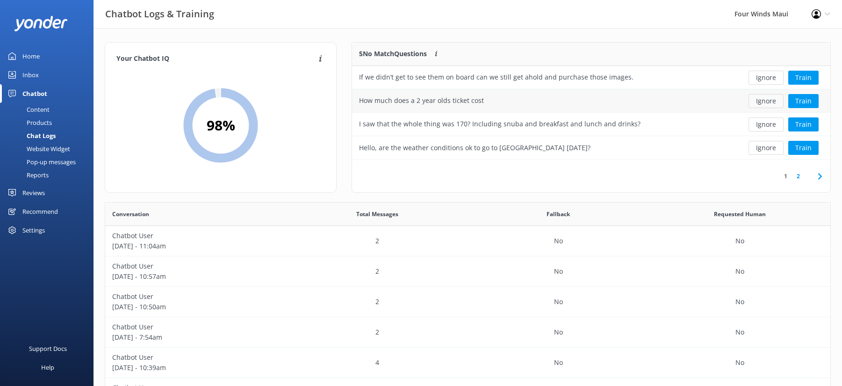
click at [769, 102] on button "Ignore" at bounding box center [766, 101] width 35 height 14
click at [760, 150] on button "Ignore" at bounding box center [766, 148] width 35 height 14
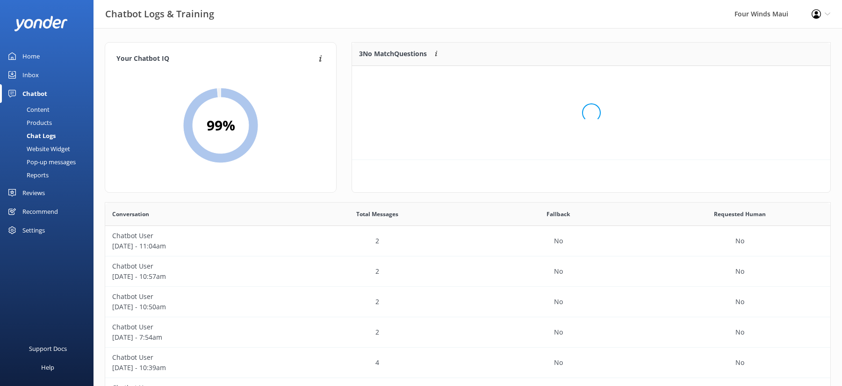
scroll to position [87, 471]
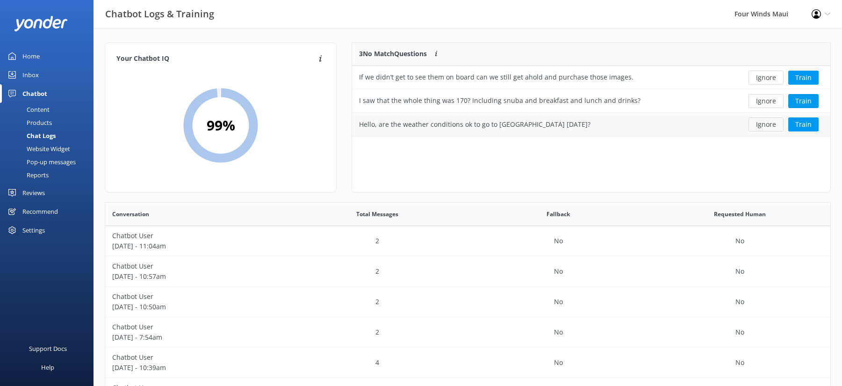
click at [759, 124] on button "Ignore" at bounding box center [766, 124] width 35 height 14
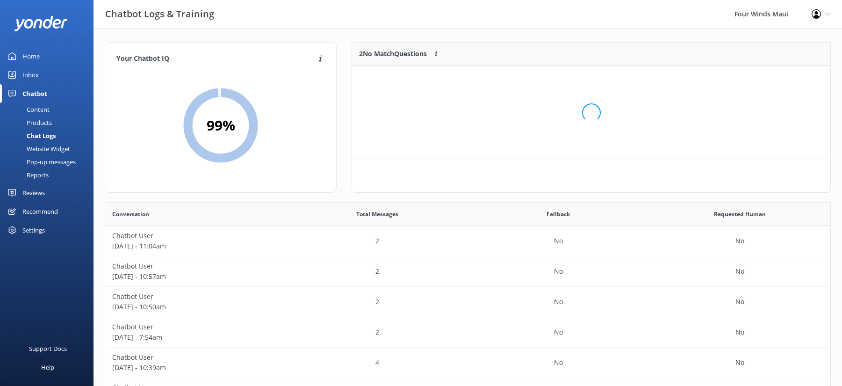
scroll to position [64, 471]
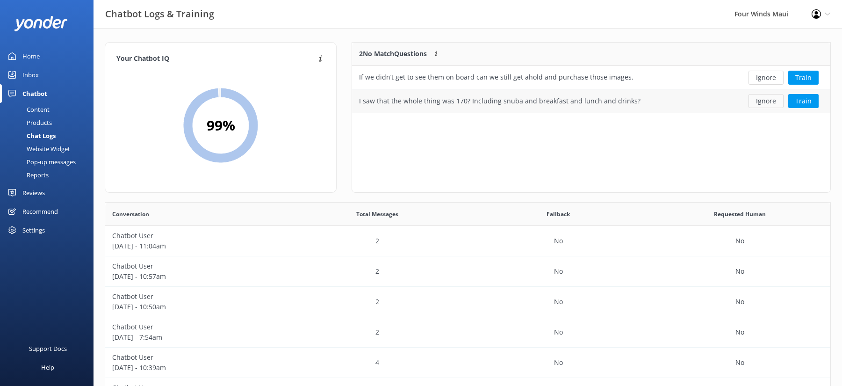
click at [758, 106] on button "Ignore" at bounding box center [766, 101] width 35 height 14
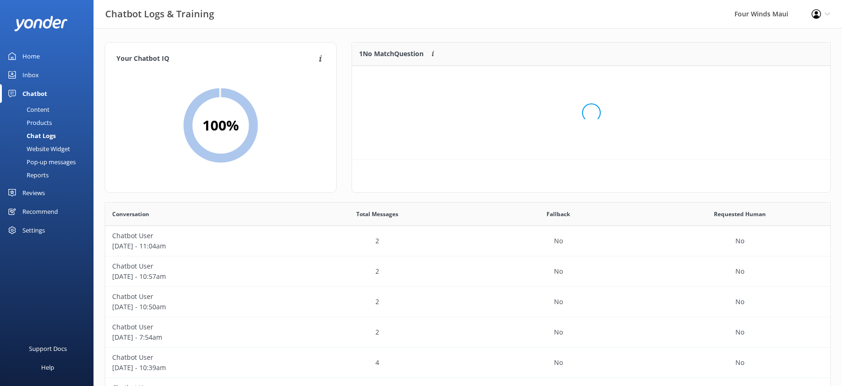
scroll to position [40, 471]
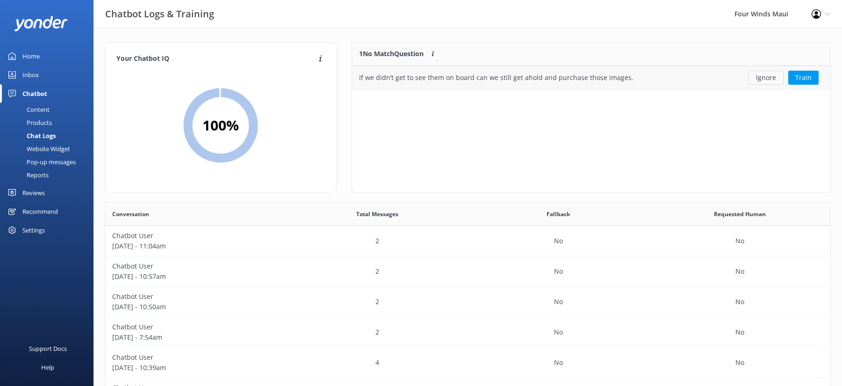
click at [764, 81] on button "Ignore" at bounding box center [766, 78] width 35 height 14
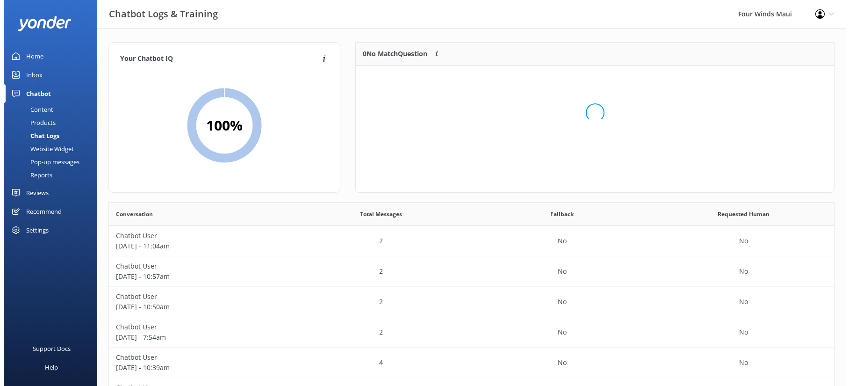
scroll to position [110, 471]
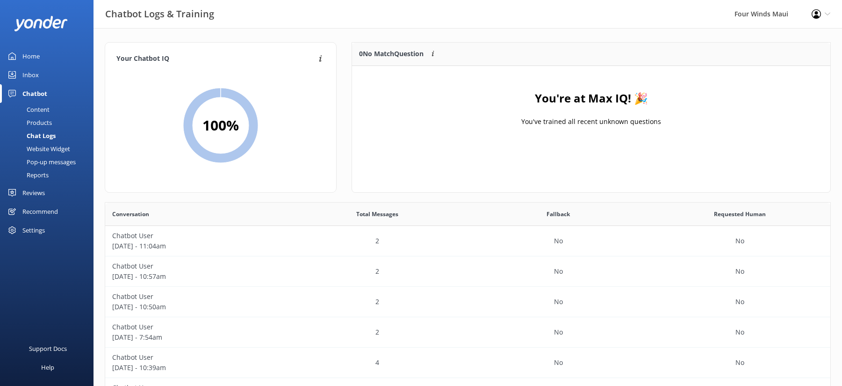
click at [33, 71] on div "Inbox" at bounding box center [30, 74] width 16 height 19
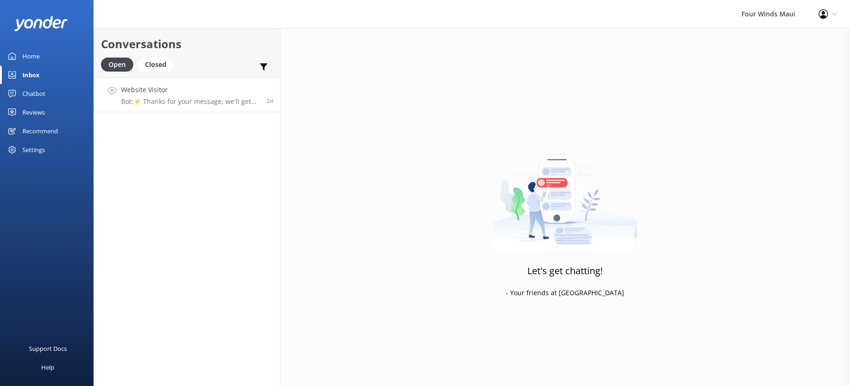
click at [151, 105] on p "Bot: ⚡ Thanks for your message, we'll get back to you as soon as we can. Feel f…" at bounding box center [190, 101] width 138 height 8
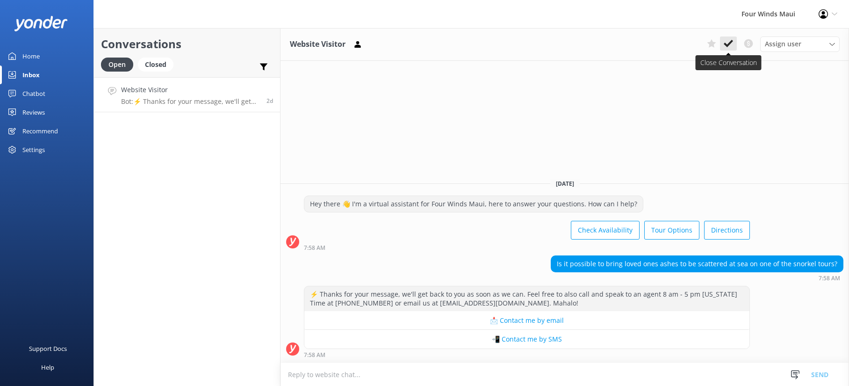
click at [729, 41] on icon at bounding box center [728, 43] width 9 height 9
